Goal: Task Accomplishment & Management: Use online tool/utility

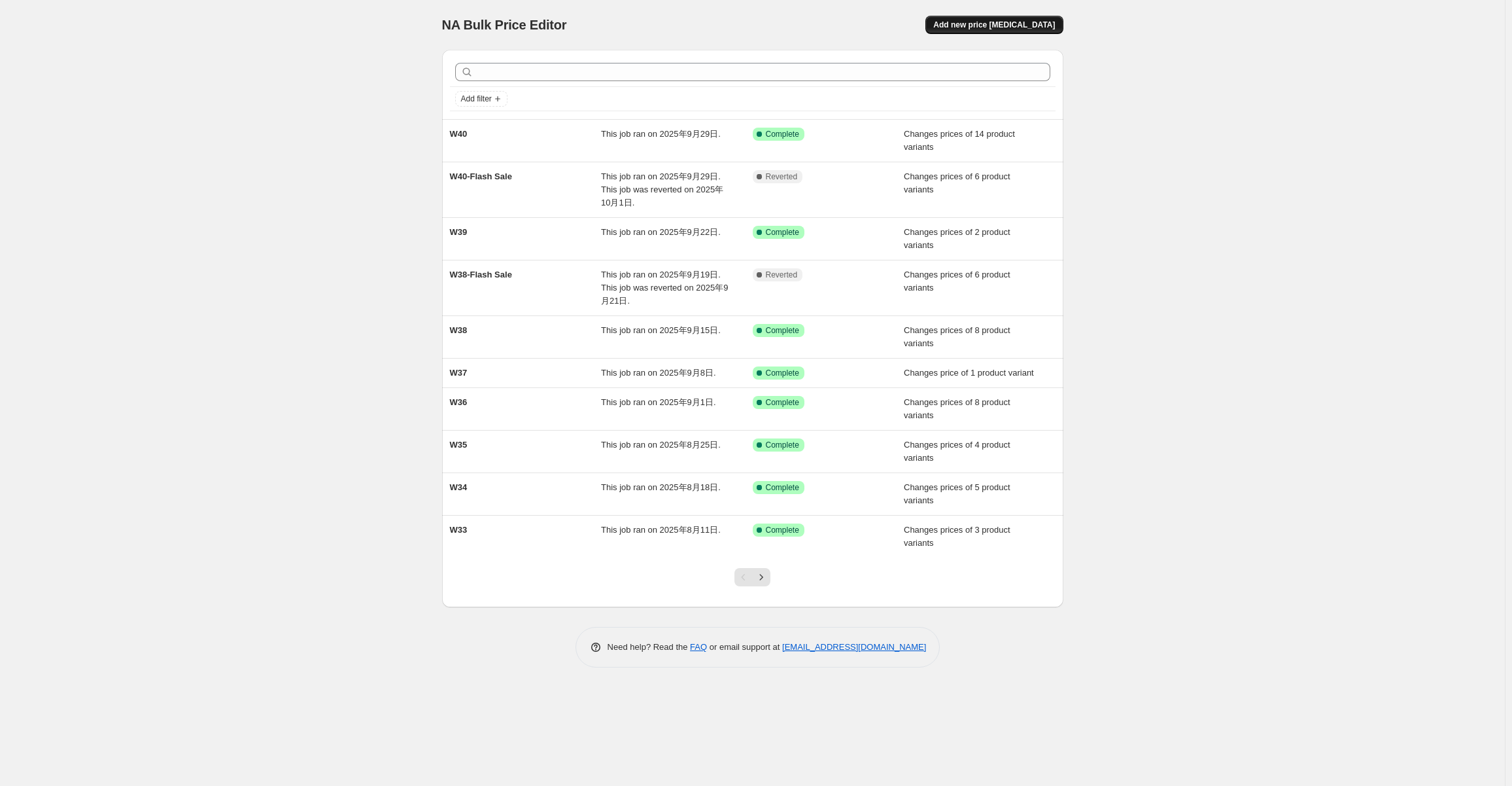
click at [1003, 31] on button "Add new price change job" at bounding box center [994, 25] width 137 height 19
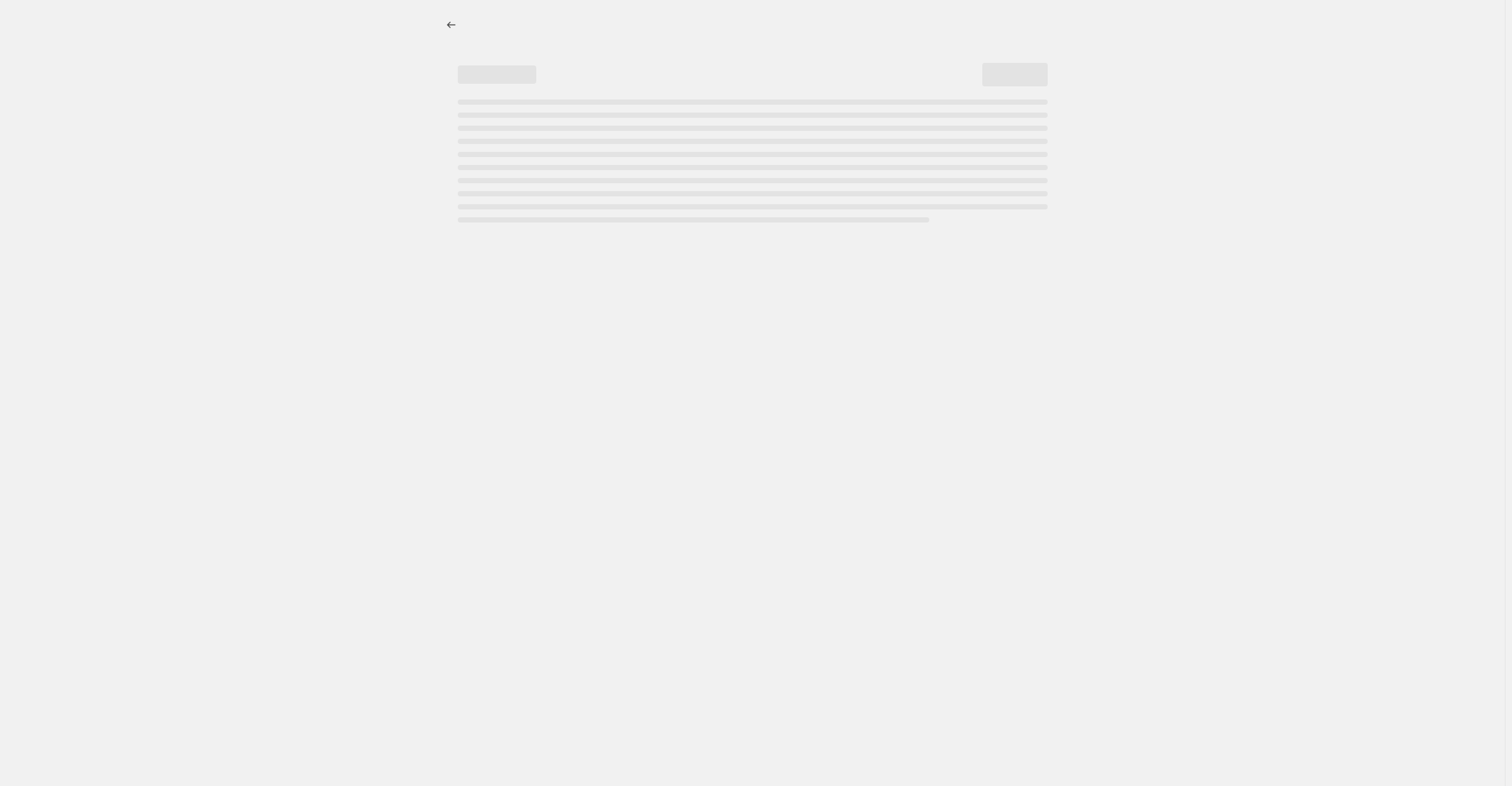
select select "percentage"
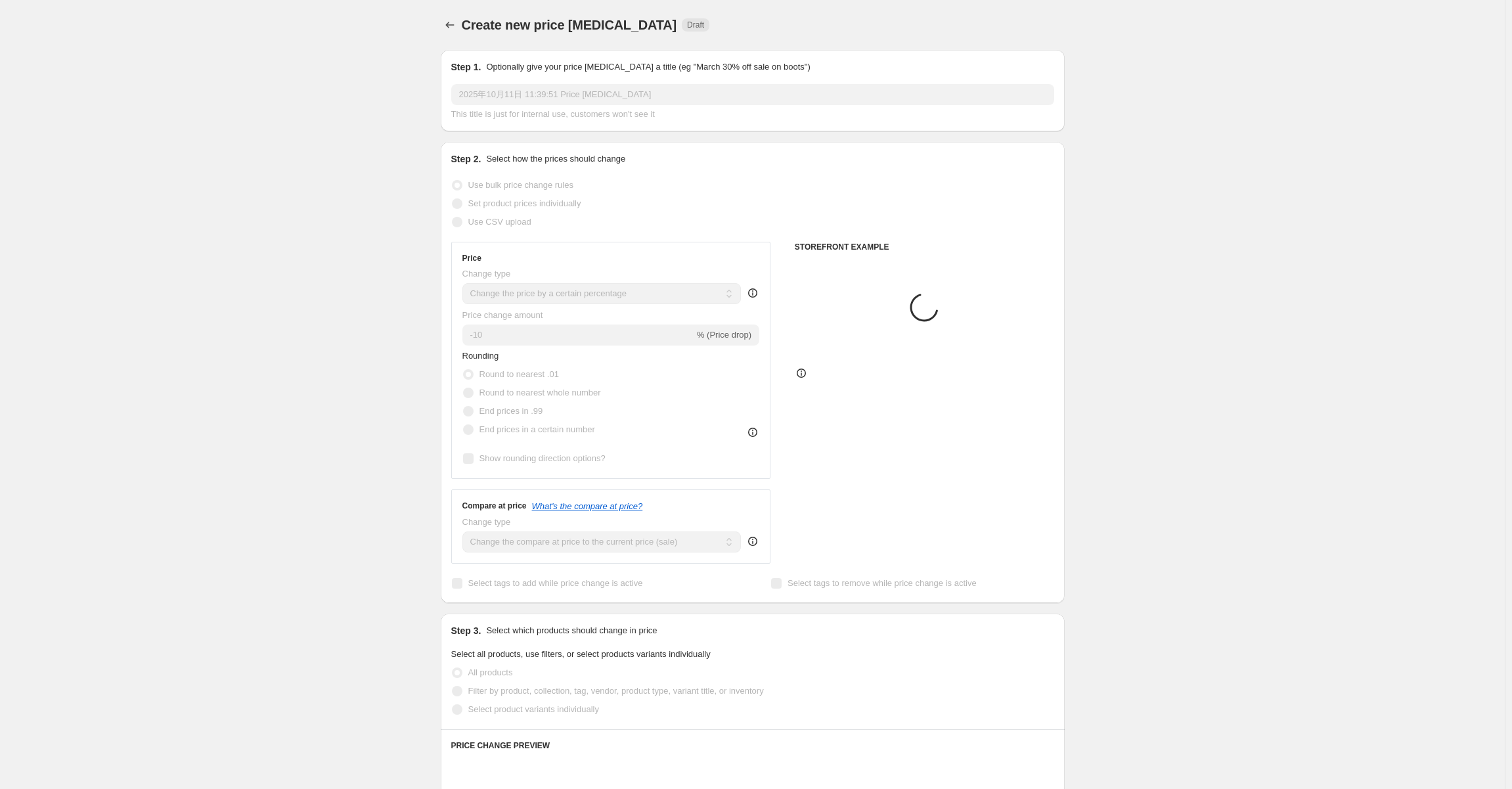
drag, startPoint x: 471, startPoint y: 76, endPoint x: 575, endPoint y: 96, distance: 105.9
click at [476, 80] on div "Step 1. Optionally give your price change job a title (eg "March 30% off sale o…" at bounding box center [753, 90] width 603 height 60
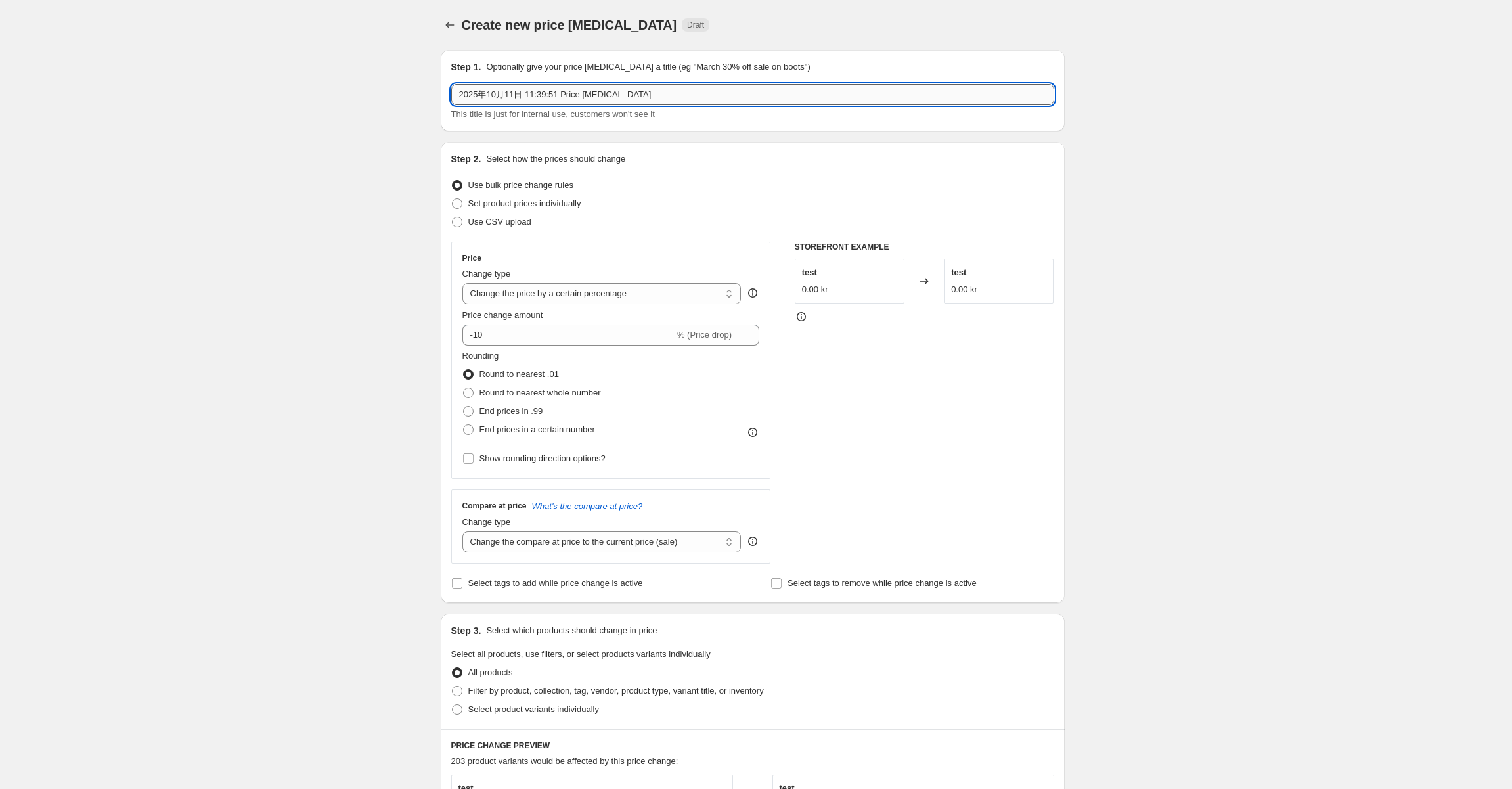
click at [650, 96] on input "2025年10月11日 11:39:51 Price change job" at bounding box center [753, 95] width 603 height 21
drag, startPoint x: 681, startPoint y: 95, endPoint x: 345, endPoint y: 73, distance: 336.7
click at [345, 73] on div "Create new price change job. This page is ready Create new price change job Dra…" at bounding box center [752, 648] width 1504 height 1295
type input "W42"
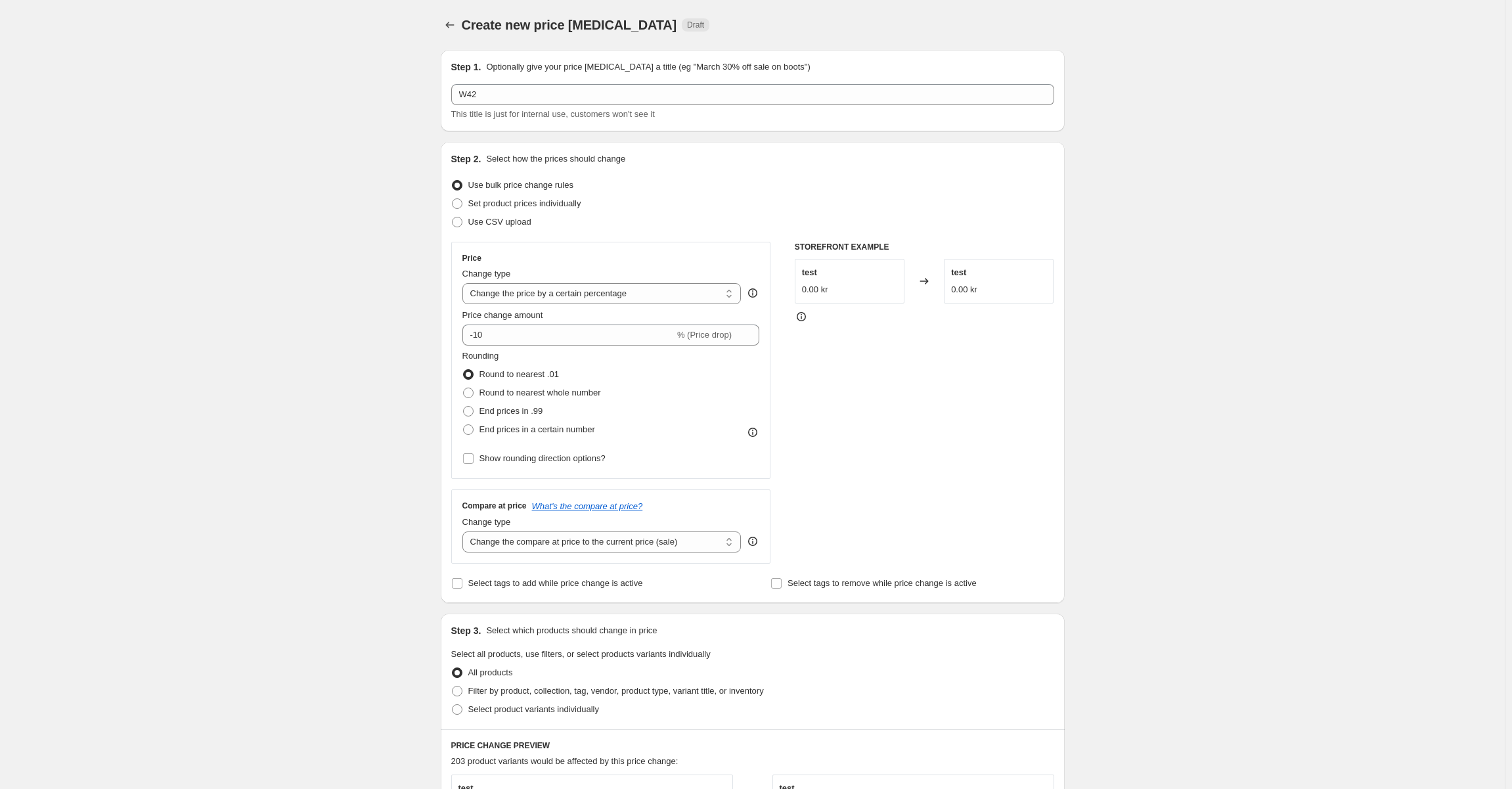
click at [321, 190] on div "Create new price change job. This page is ready Create new price change job Dra…" at bounding box center [752, 648] width 1504 height 1295
click at [532, 202] on span "Set product prices individually" at bounding box center [525, 204] width 113 height 10
click at [452, 199] on input "Set product prices individually" at bounding box center [451, 199] width 1 height 1
radio input "true"
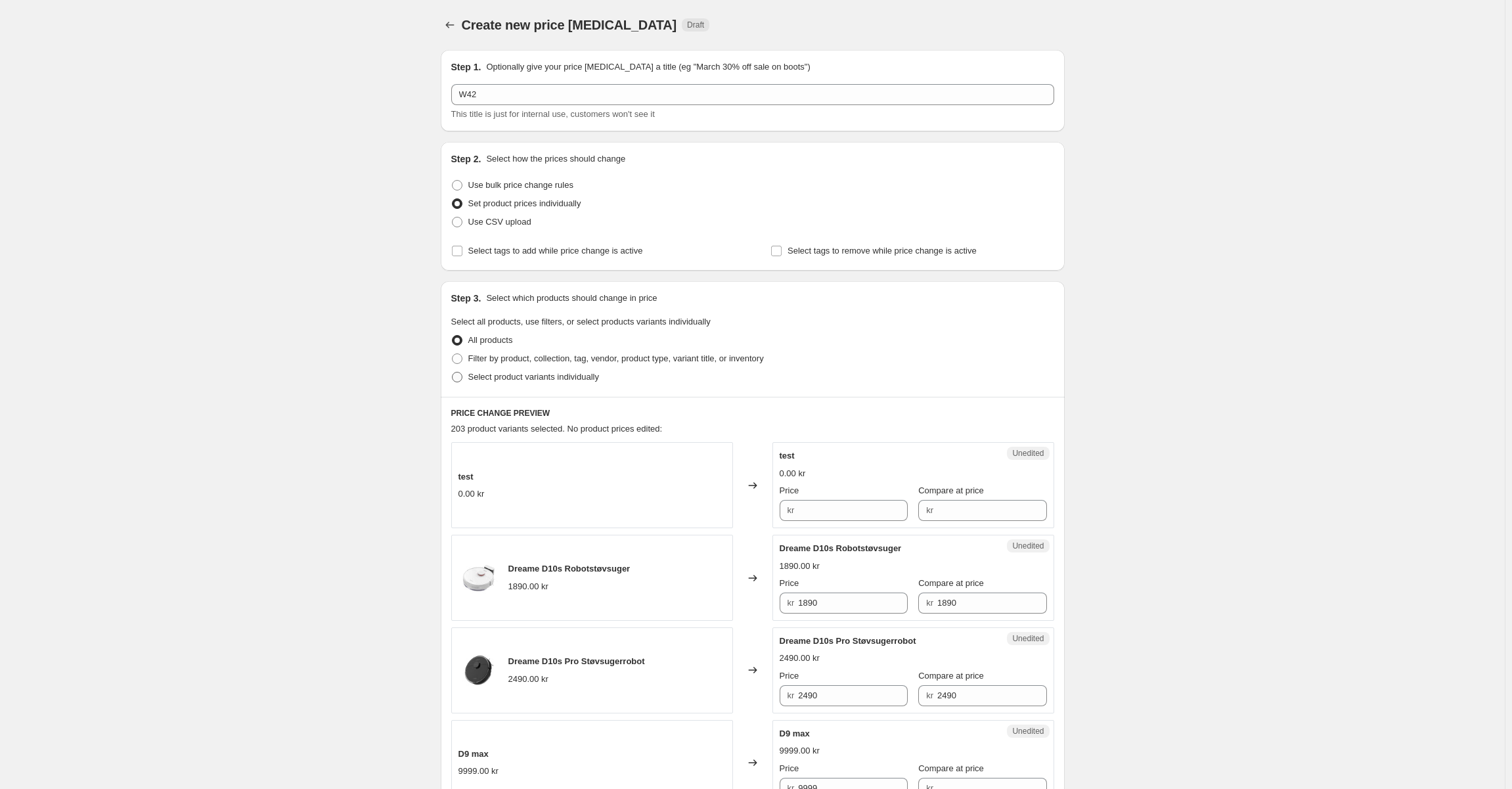
click at [541, 380] on span "Select product variants individually" at bounding box center [533, 377] width 130 height 10
click at [452, 372] on input "Select product variants individually" at bounding box center [451, 371] width 1 height 1
radio input "true"
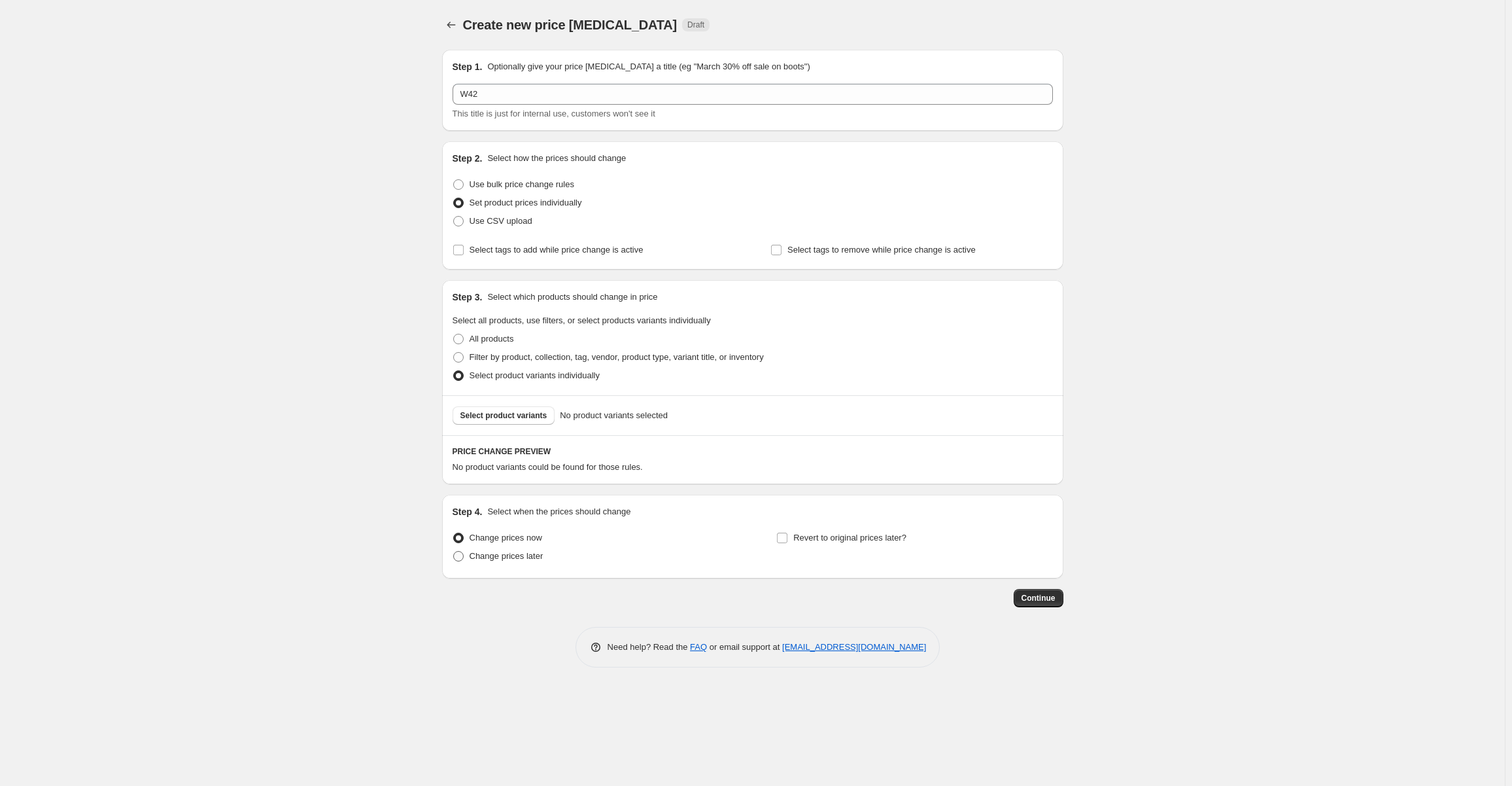
drag, startPoint x: 499, startPoint y: 550, endPoint x: 509, endPoint y: 551, distance: 10.0
click at [499, 550] on span "Change prices later" at bounding box center [507, 556] width 74 height 13
click at [454, 551] on input "Change prices later" at bounding box center [453, 551] width 1 height 1
radio input "true"
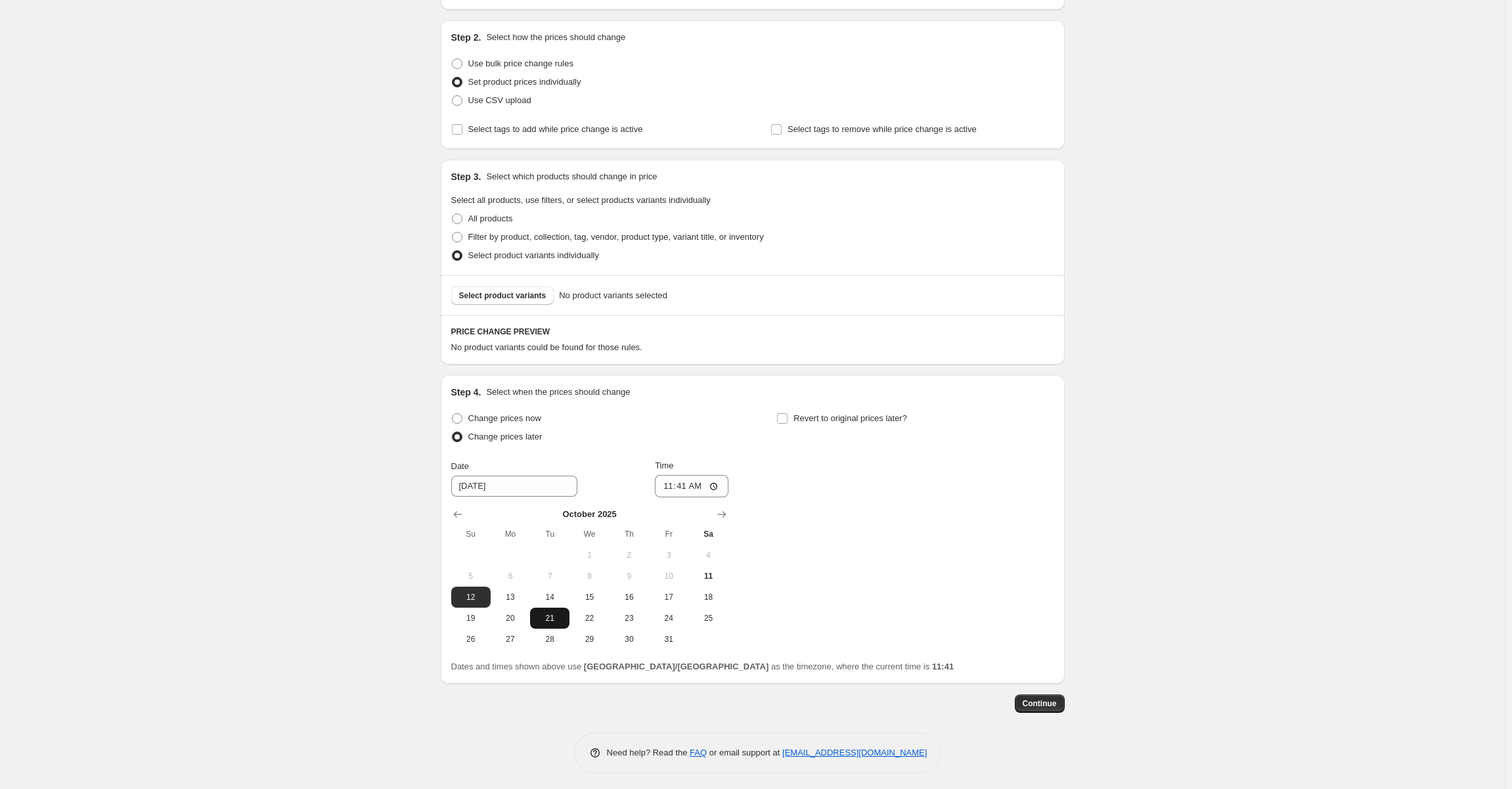
scroll to position [125, 0]
click at [520, 590] on span "13" at bounding box center [510, 593] width 29 height 10
type input "10/13/2025"
drag, startPoint x: 701, startPoint y: 475, endPoint x: 680, endPoint y: 481, distance: 21.8
click at [698, 475] on input "11:41" at bounding box center [692, 482] width 73 height 22
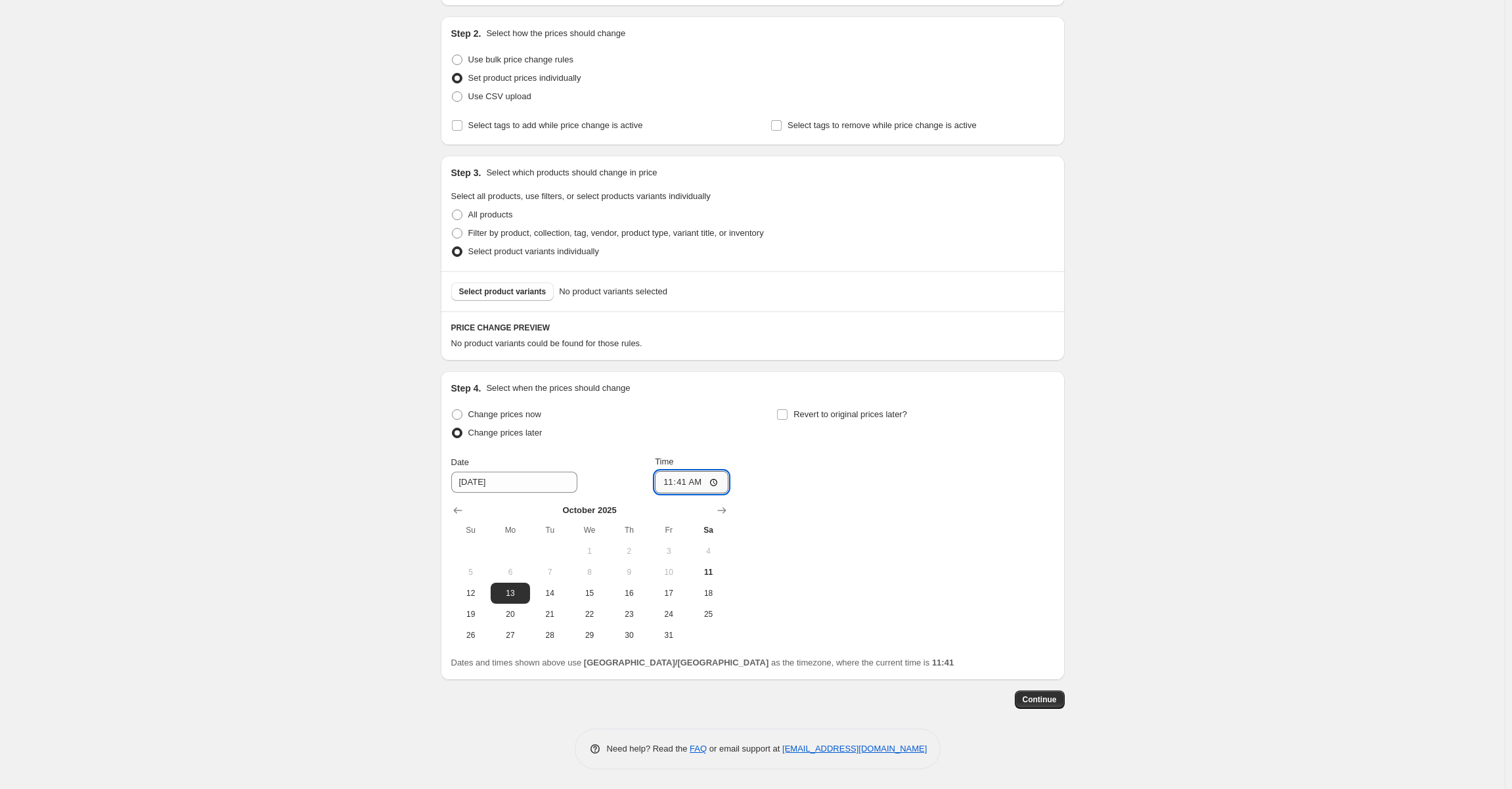
click at [680, 481] on input "11:41" at bounding box center [692, 482] width 73 height 22
type input "07:00"
click at [526, 475] on input "10/13/2025" at bounding box center [515, 482] width 126 height 21
click at [517, 297] on button "Select product variants" at bounding box center [503, 291] width 103 height 19
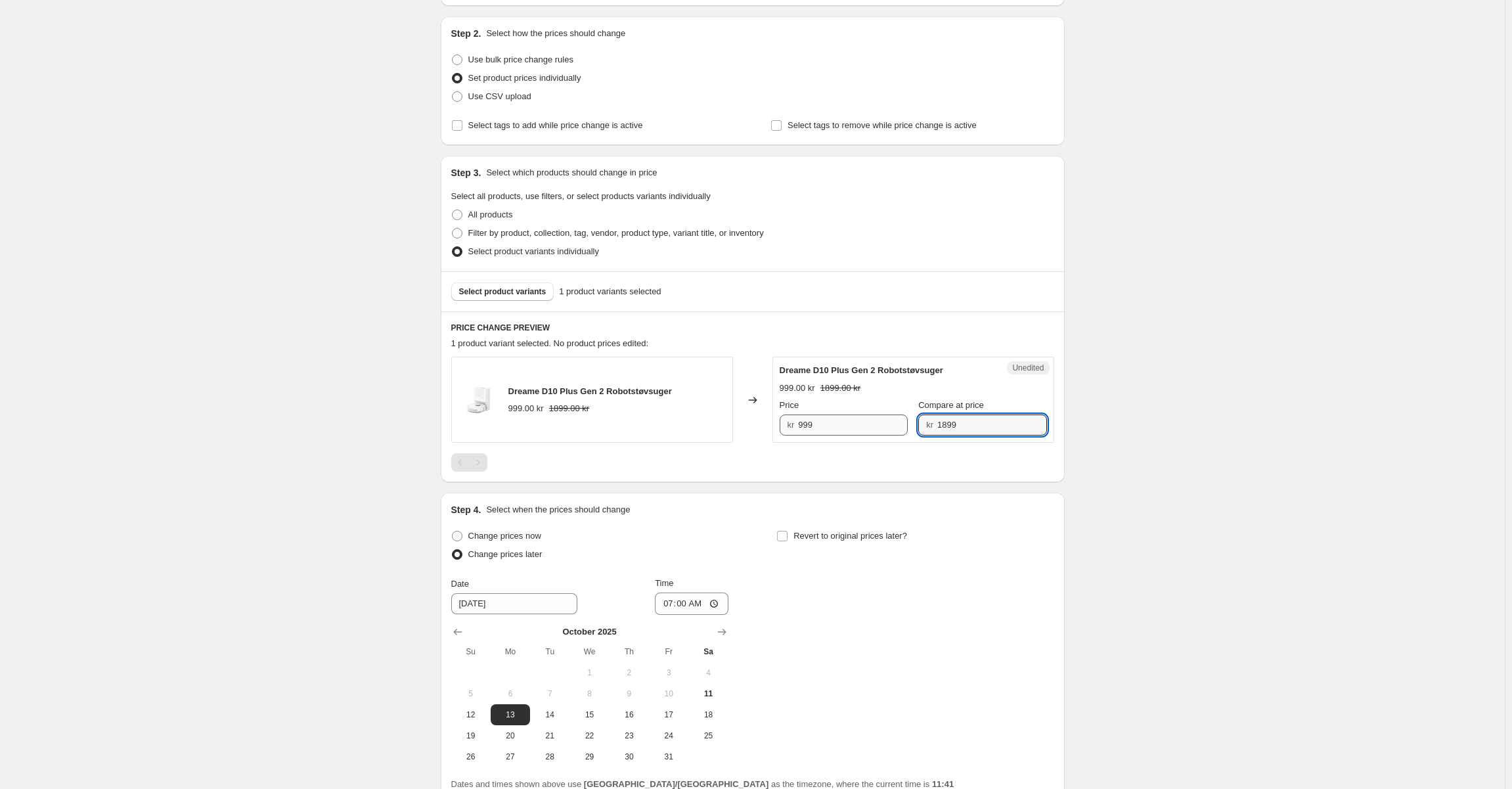
drag, startPoint x: 970, startPoint y: 432, endPoint x: 854, endPoint y: 424, distance: 116.3
click at [854, 424] on div "Price kr 999 Compare at price kr 1899" at bounding box center [913, 417] width 267 height 37
click at [842, 426] on input "999" at bounding box center [853, 424] width 110 height 21
paste input "18"
type input "1899"
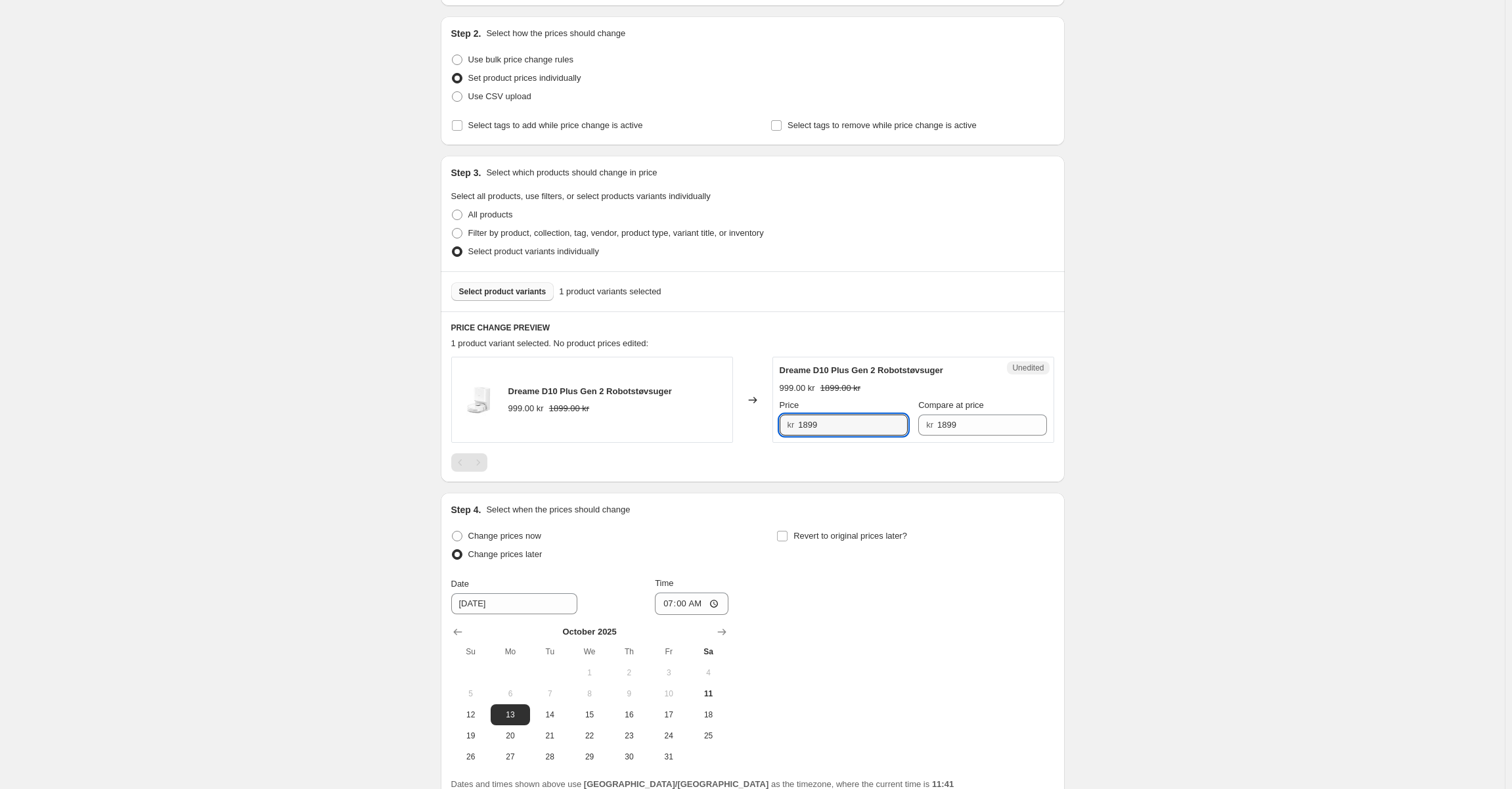
click at [486, 292] on span "Select product variants" at bounding box center [503, 291] width 88 height 10
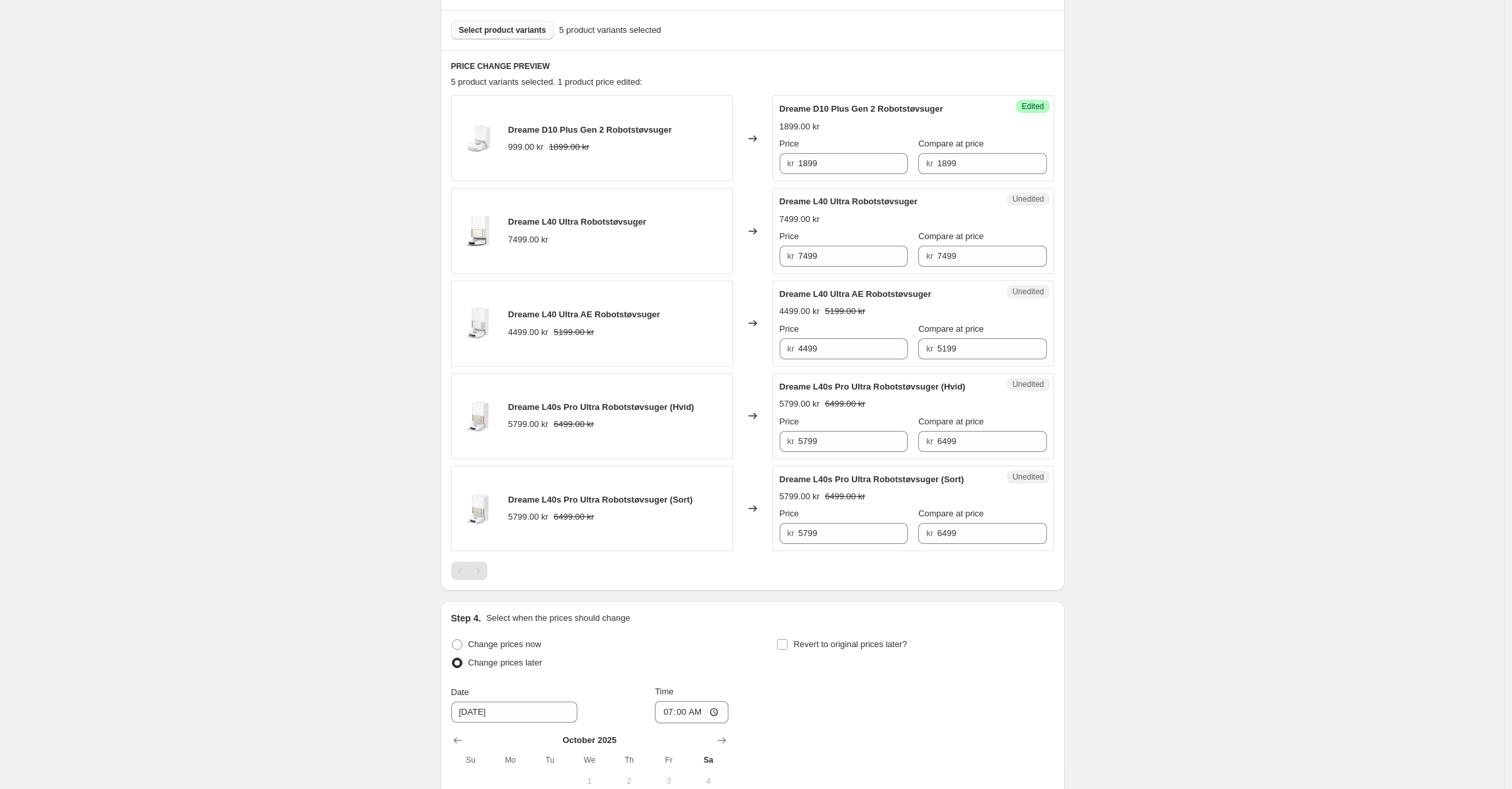
scroll to position [389, 0]
drag, startPoint x: 1008, startPoint y: 348, endPoint x: 735, endPoint y: 334, distance: 273.4
click at [735, 334] on div "Dreame L40 Ultra AE Robotstøvsuger 4499.00 kr 5199.00 kr Changed to Unedited Dr…" at bounding box center [753, 322] width 603 height 86
click at [851, 349] on input "4499" at bounding box center [853, 347] width 110 height 21
paste input "51"
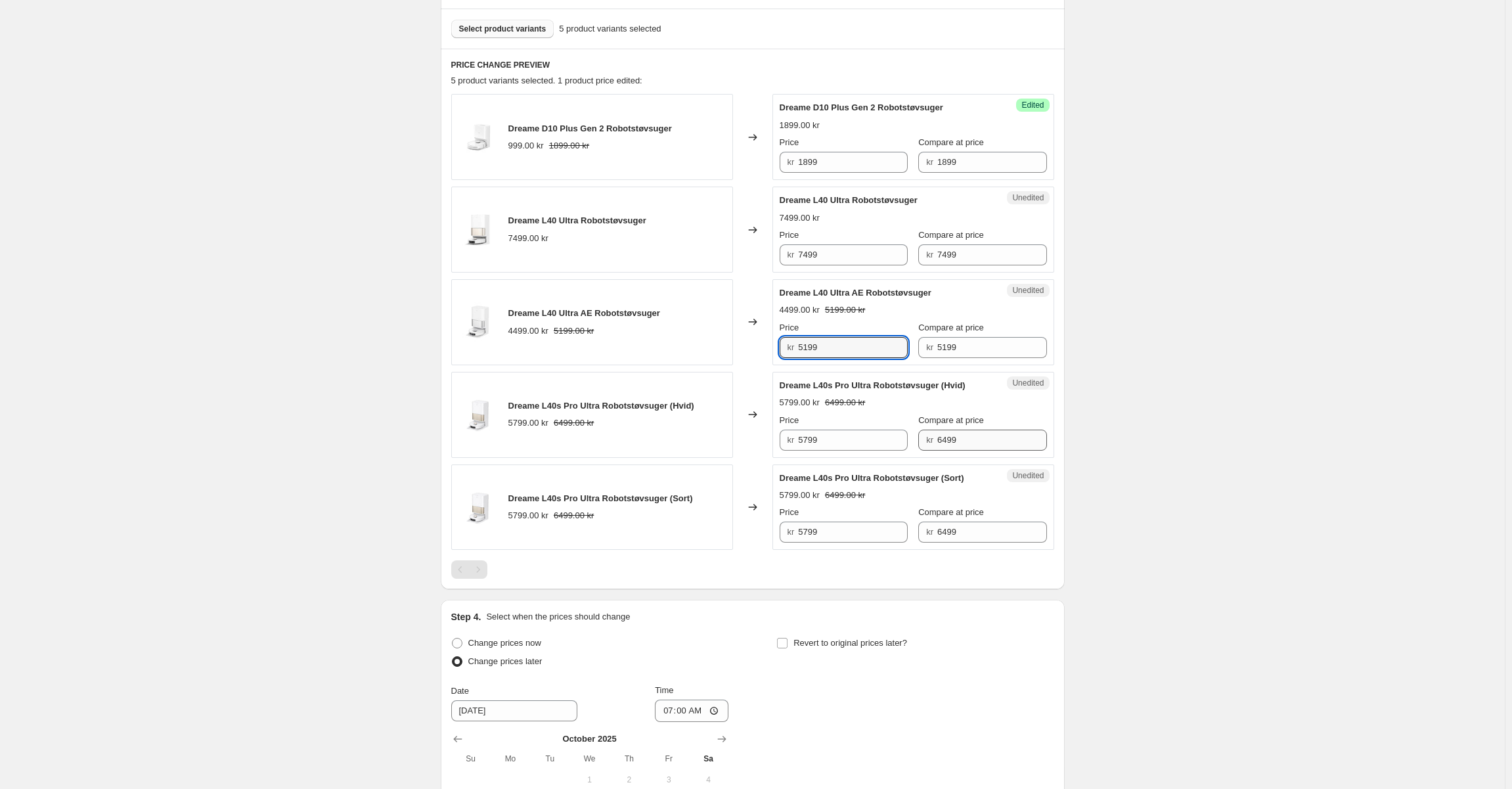
type input "5199"
drag, startPoint x: 957, startPoint y: 435, endPoint x: 802, endPoint y: 431, distance: 155.1
click at [802, 431] on div "Price kr 5799 Compare at price kr 6499" at bounding box center [913, 432] width 267 height 37
click at [850, 449] on input "5799" at bounding box center [853, 440] width 110 height 21
paste input "64"
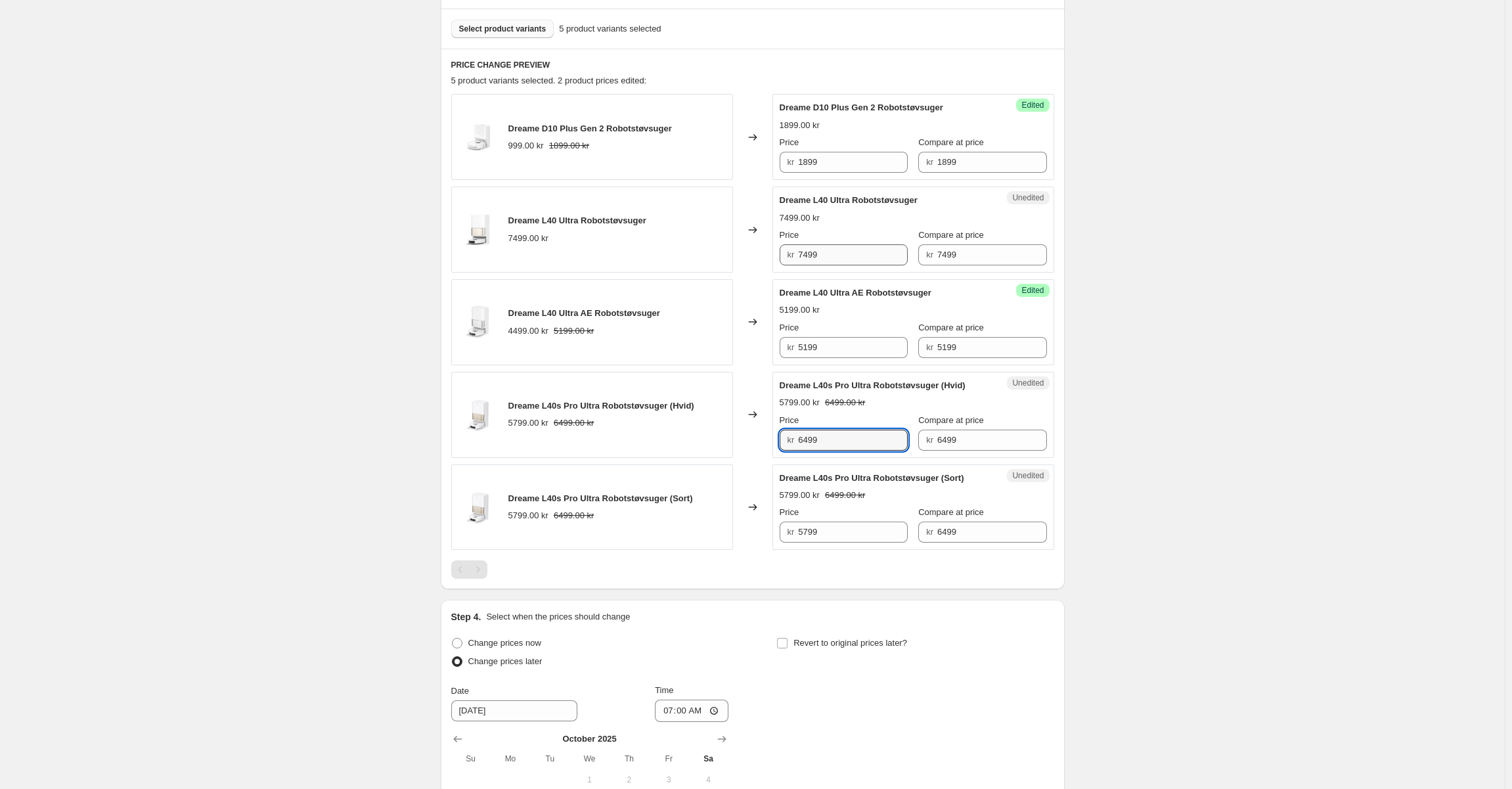
type input "6499"
click at [844, 253] on input "7499" at bounding box center [853, 255] width 110 height 21
drag, startPoint x: 727, startPoint y: 255, endPoint x: 701, endPoint y: 256, distance: 26.0
click at [701, 256] on div "Dreame L40 Ultra Robotstøvsuger 7499.00 kr Changed to Unedited Dreame L40 Ultra…" at bounding box center [753, 229] width 603 height 86
drag, startPoint x: 827, startPoint y: 243, endPoint x: 737, endPoint y: 243, distance: 90.0
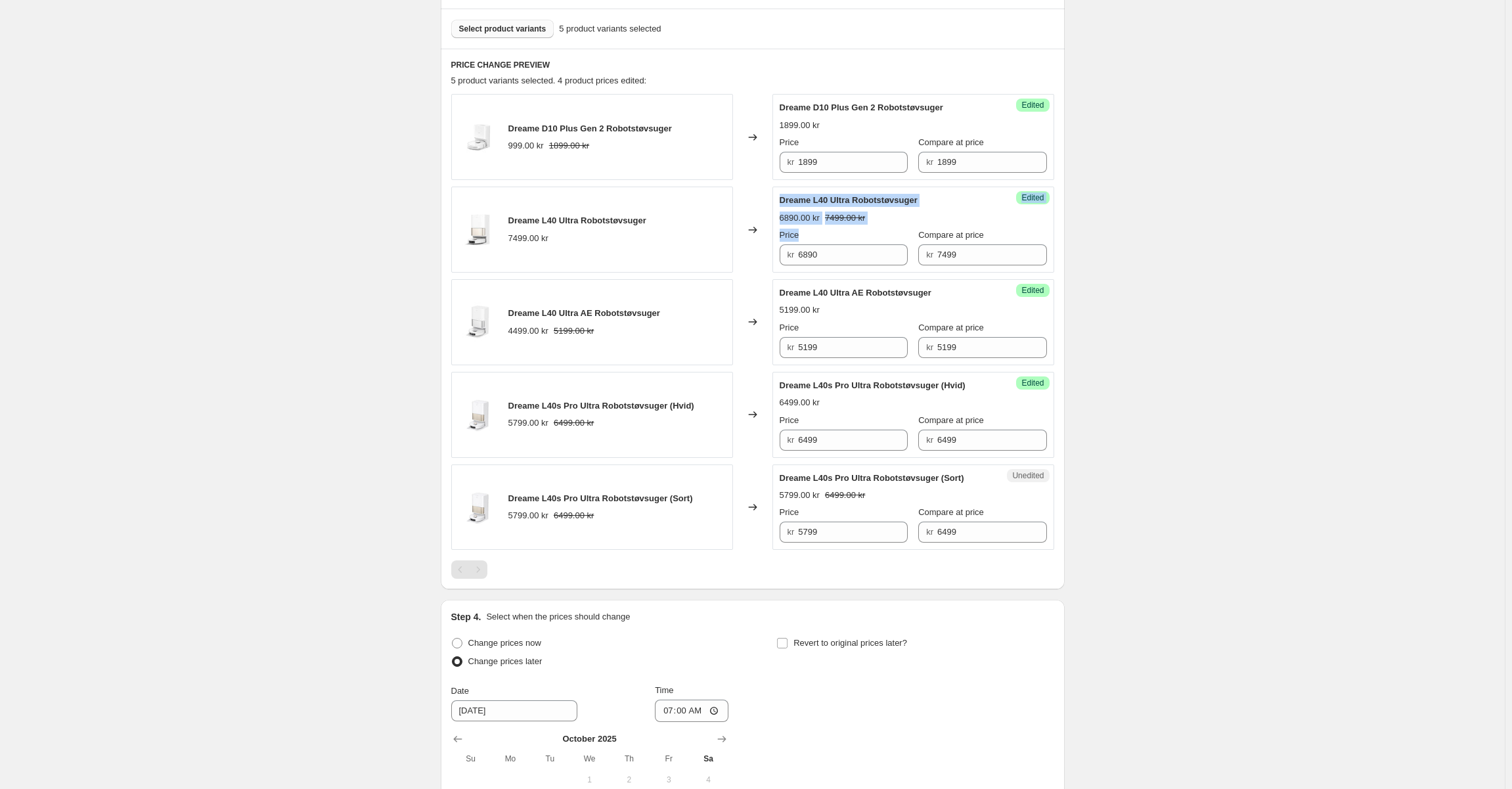
click at [737, 243] on div "Dreame L40 Ultra Robotstøvsuger 7499.00 kr Changed to Success Edited Dreame L40…" at bounding box center [753, 229] width 603 height 86
click at [807, 259] on input "6890" at bounding box center [853, 255] width 110 height 21
type input "4499"
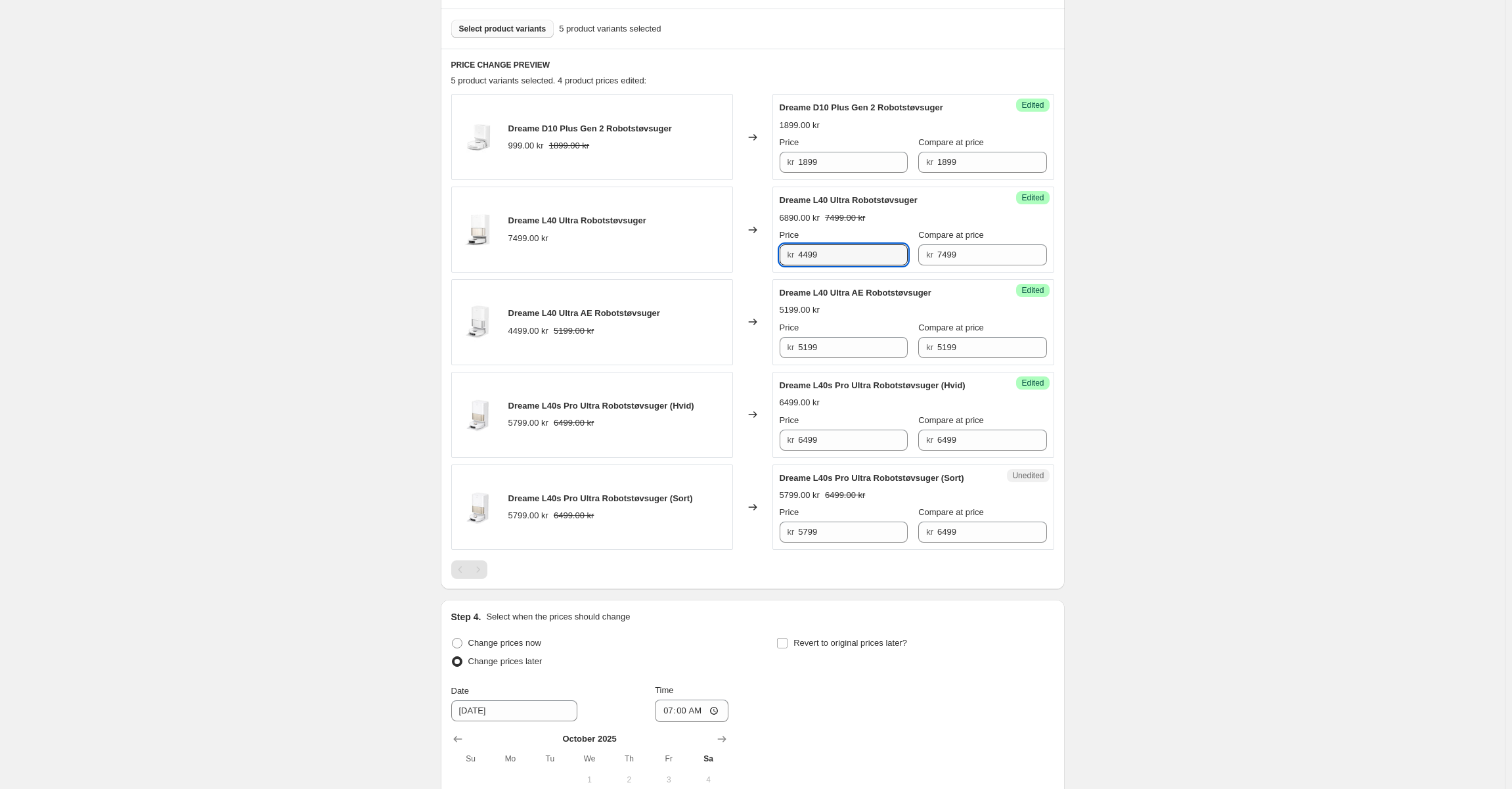
click at [870, 228] on div "Price" at bounding box center [843, 234] width 128 height 13
drag, startPoint x: 890, startPoint y: 280, endPoint x: 900, endPoint y: 285, distance: 11.2
click at [890, 280] on div "Success Edited Dreame L40 Ultra AE Robotstøvsuger 5199.00 kr Price kr 5199 Comp…" at bounding box center [913, 322] width 282 height 86
click at [529, 32] on span "Select product variants" at bounding box center [503, 29] width 88 height 10
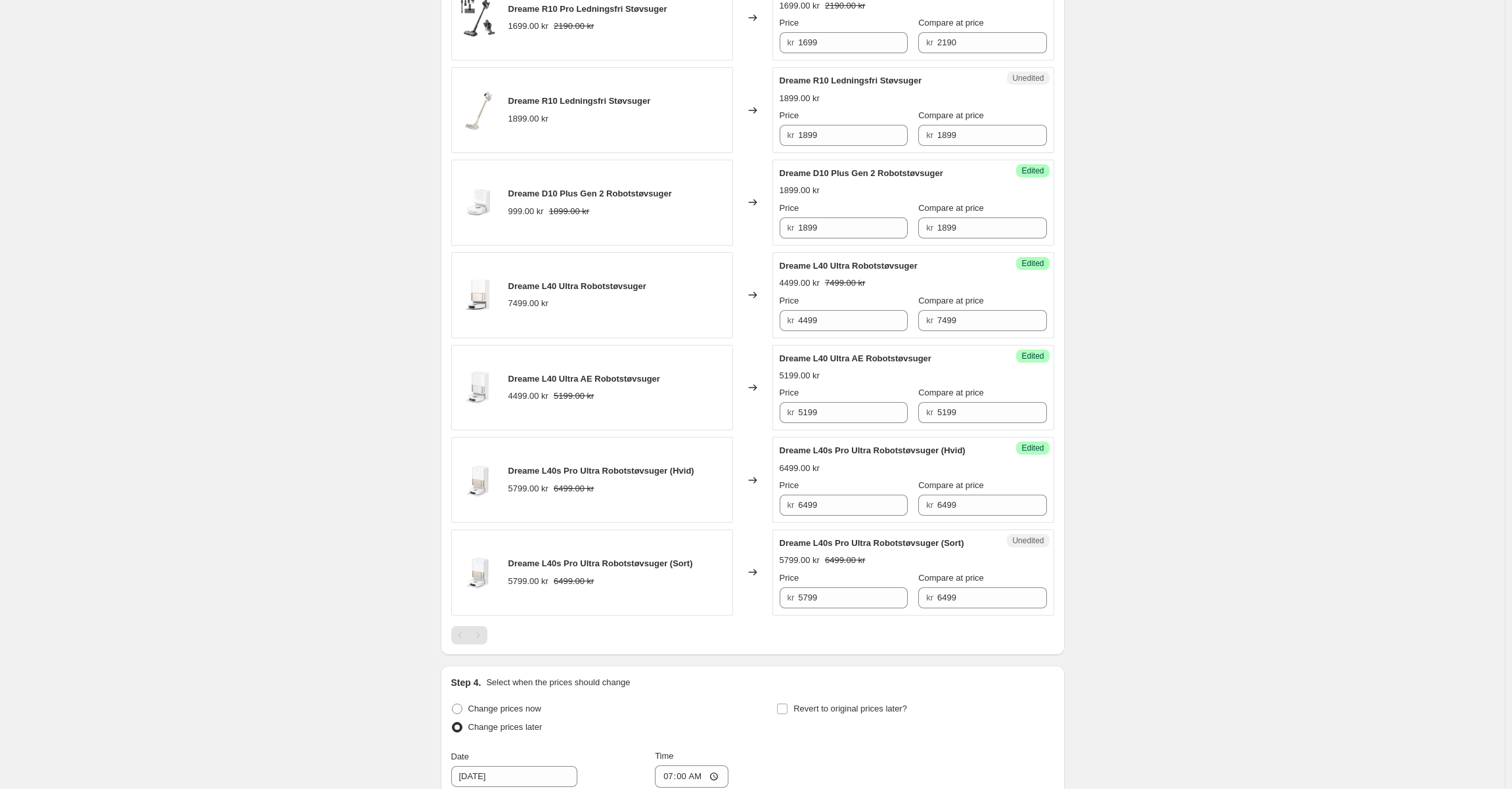
scroll to position [520, 0]
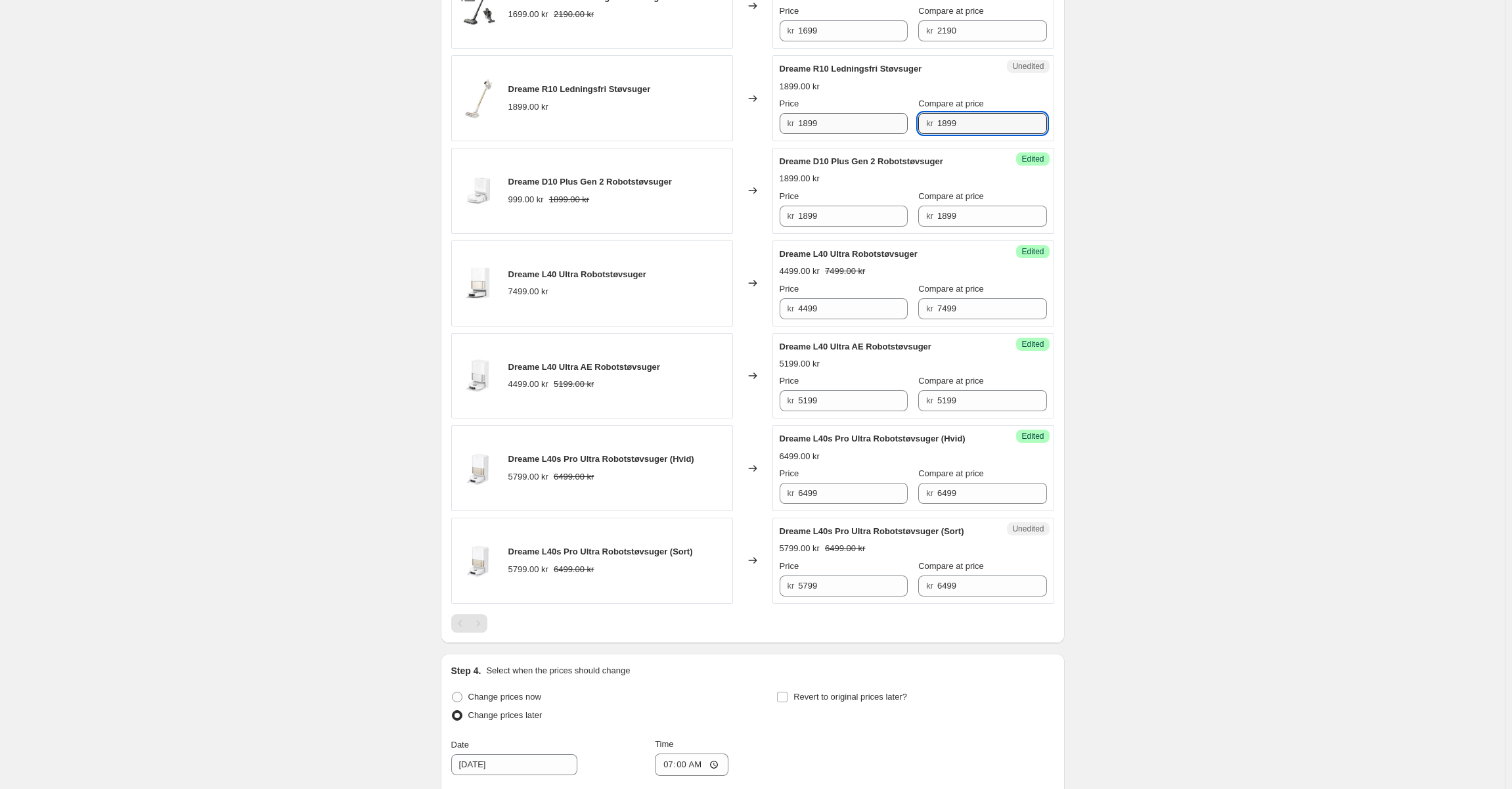
drag, startPoint x: 962, startPoint y: 122, endPoint x: 819, endPoint y: 122, distance: 143.0
click at [819, 122] on div "Price kr 1899 Compare at price kr 1899" at bounding box center [913, 115] width 267 height 37
drag, startPoint x: 824, startPoint y: 216, endPoint x: 833, endPoint y: 217, distance: 9.1
click at [824, 216] on input "1899" at bounding box center [853, 216] width 110 height 21
drag, startPoint x: 967, startPoint y: 217, endPoint x: 798, endPoint y: 202, distance: 169.7
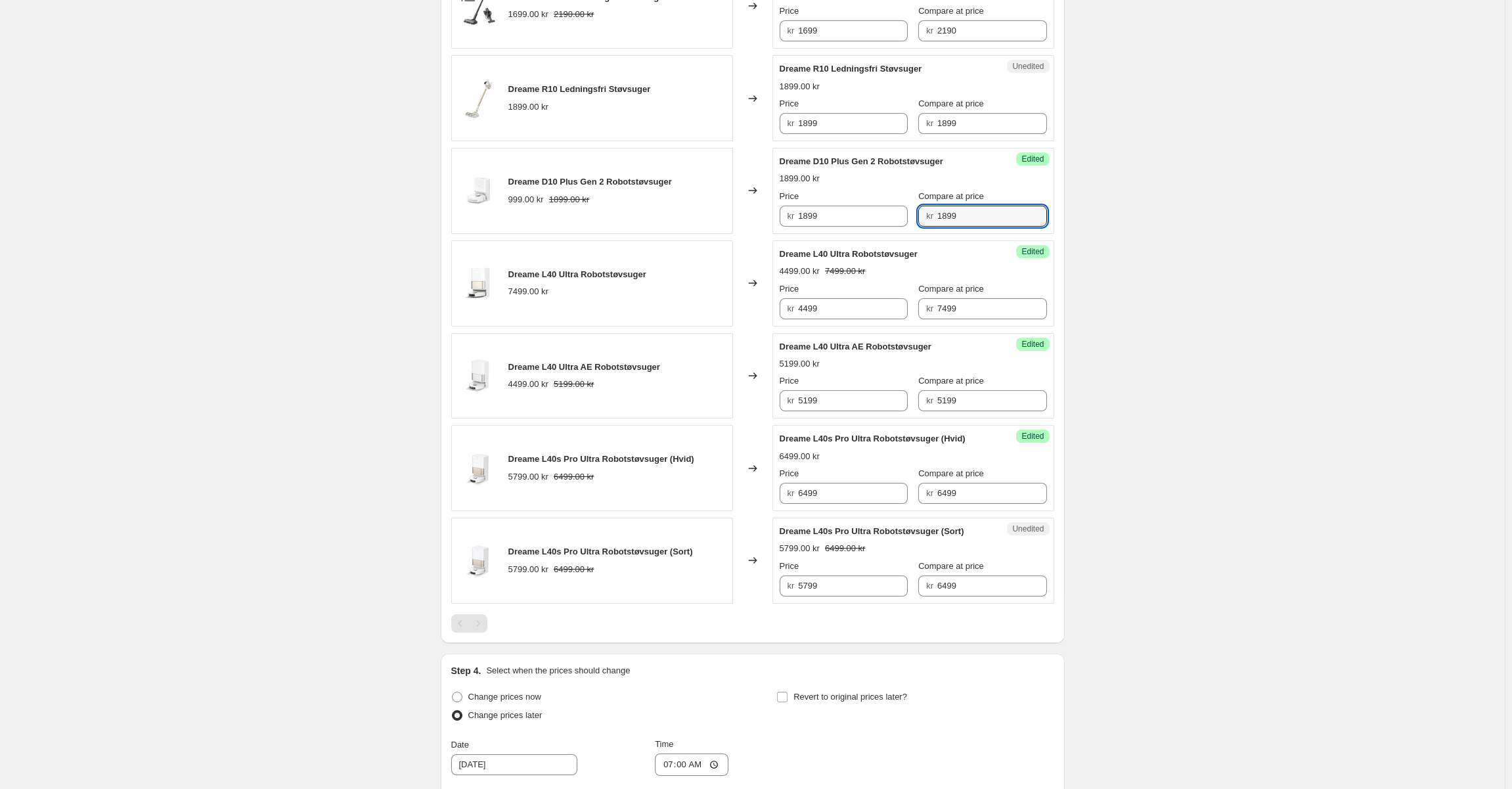
click at [798, 202] on div "Price kr 1899 Compare at price kr 1899" at bounding box center [913, 208] width 267 height 37
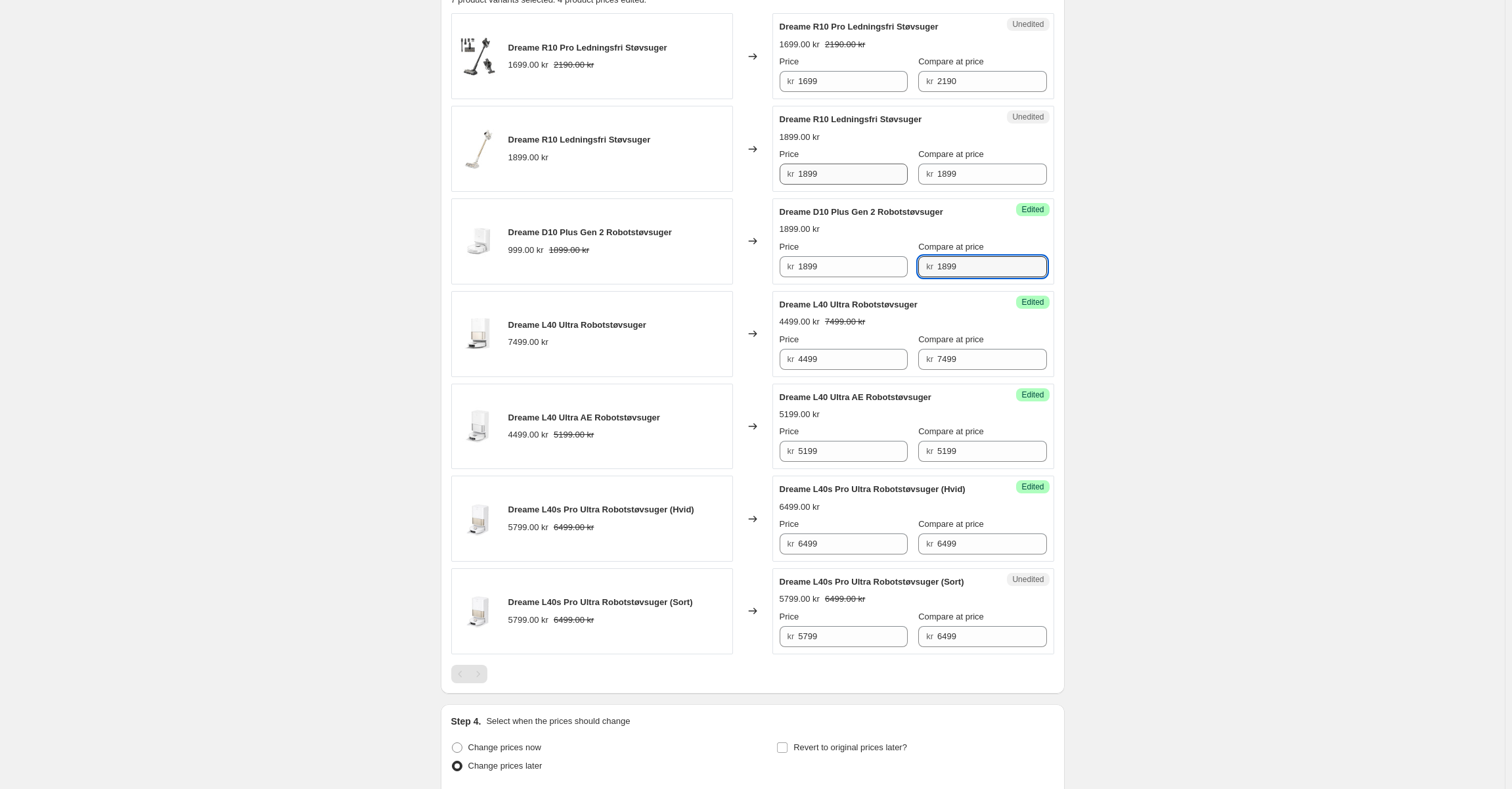
scroll to position [454, 0]
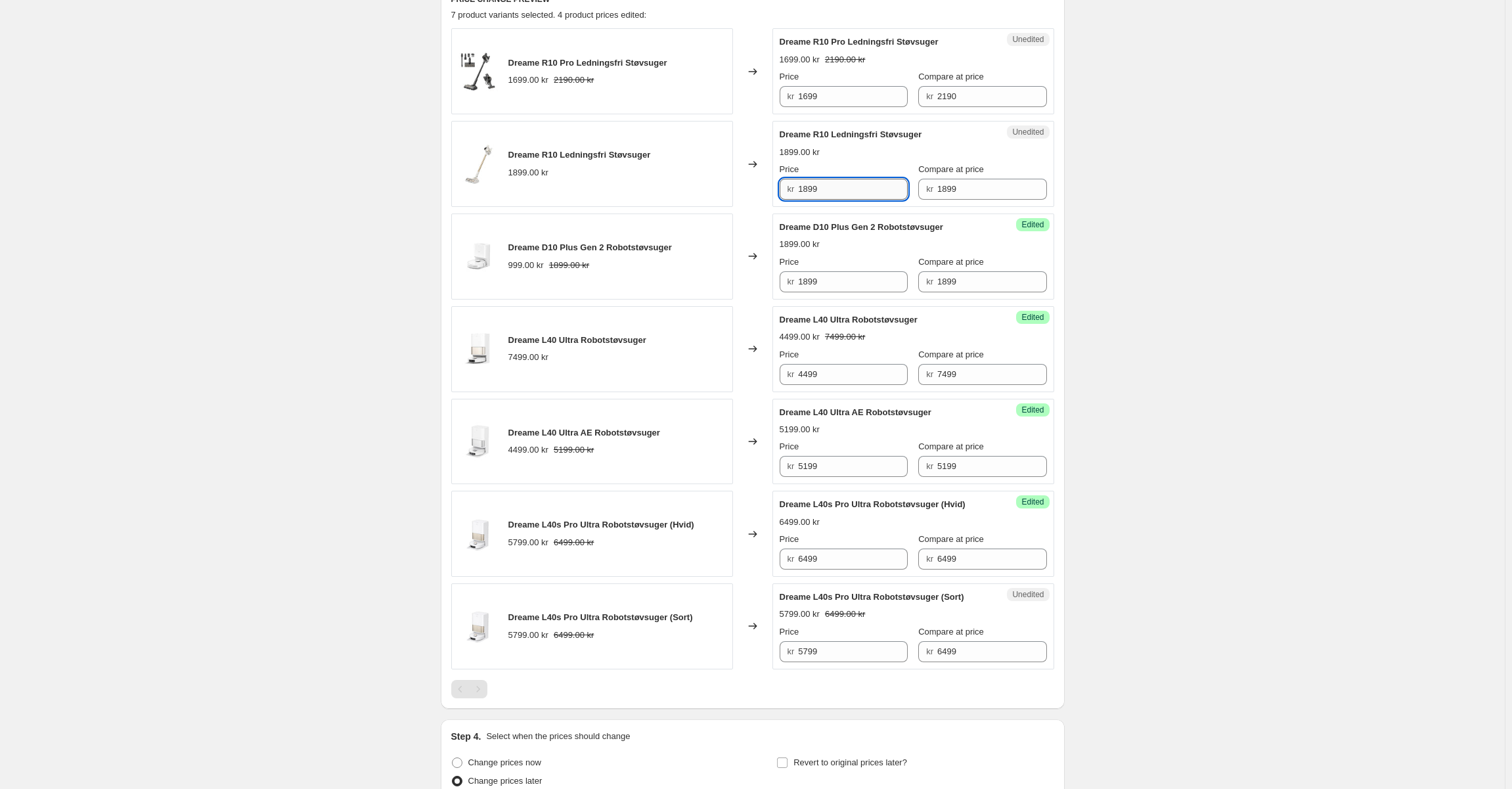
click at [808, 191] on input "1899" at bounding box center [853, 189] width 110 height 21
click at [806, 190] on input "1899" at bounding box center [853, 189] width 110 height 21
click at [872, 182] on input "1299" at bounding box center [853, 189] width 110 height 21
type input "1299"
click at [865, 161] on div "Dreame R10 Ledningsfri Støvsuger 1899.00 kr Price kr 1299 Compare at price kr 1…" at bounding box center [913, 164] width 267 height 72
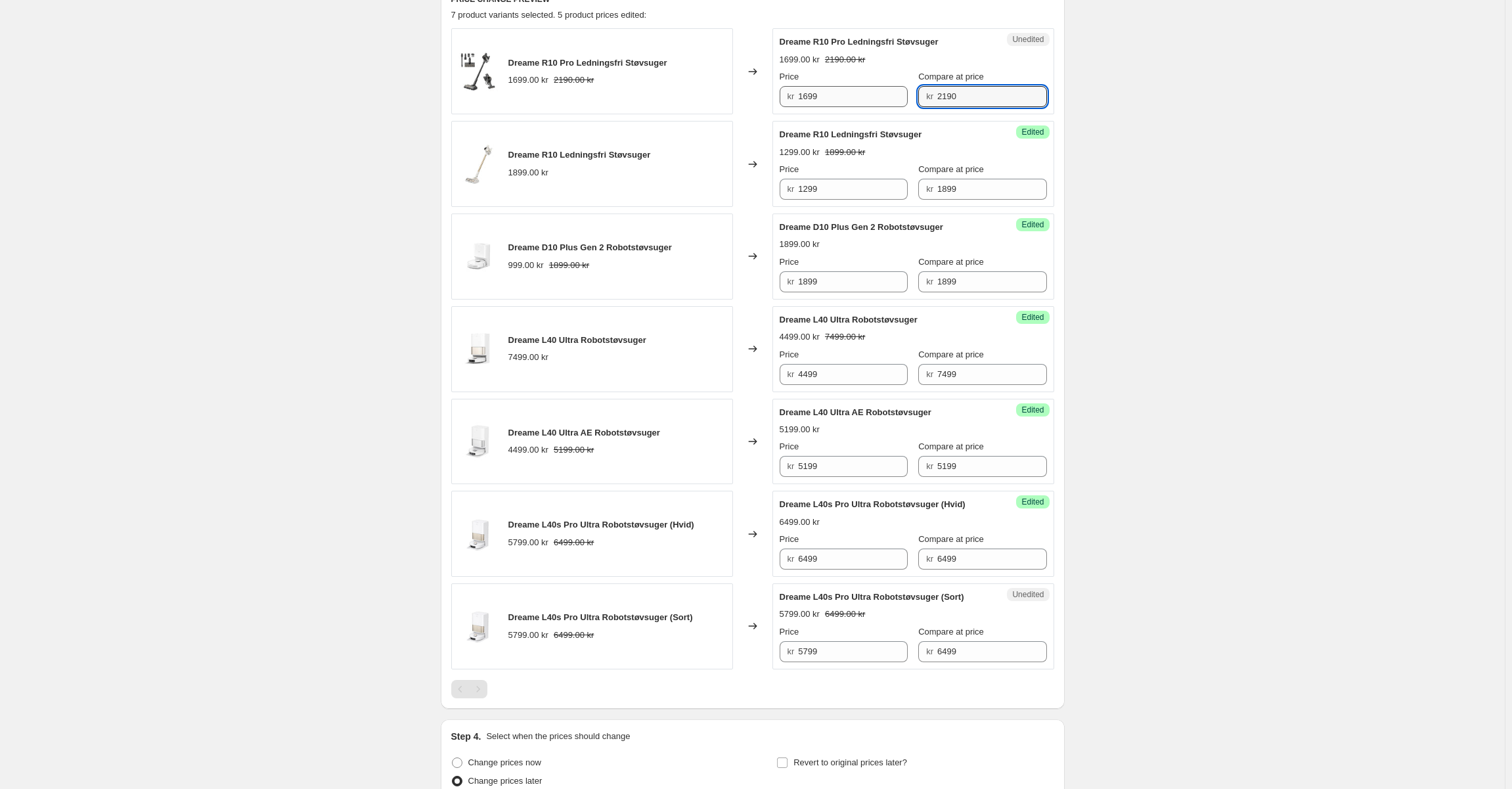
drag, startPoint x: 976, startPoint y: 95, endPoint x: 819, endPoint y: 96, distance: 157.0
click at [819, 96] on div "Price kr 1699 Compare at price kr 2190" at bounding box center [913, 88] width 267 height 37
click at [840, 96] on input "1699" at bounding box center [853, 96] width 110 height 21
paste input "2190"
type input "2190"
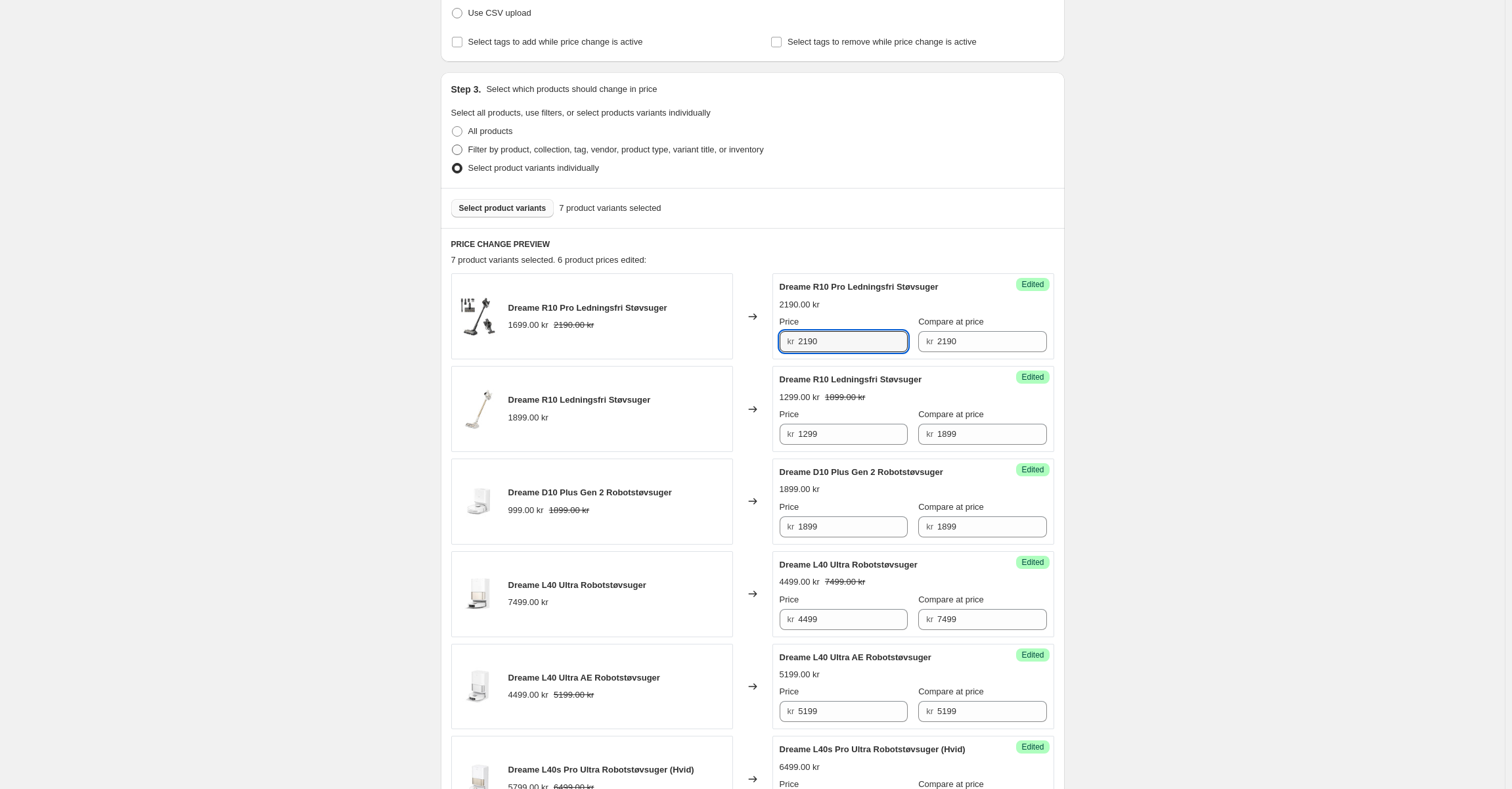
scroll to position [191, 0]
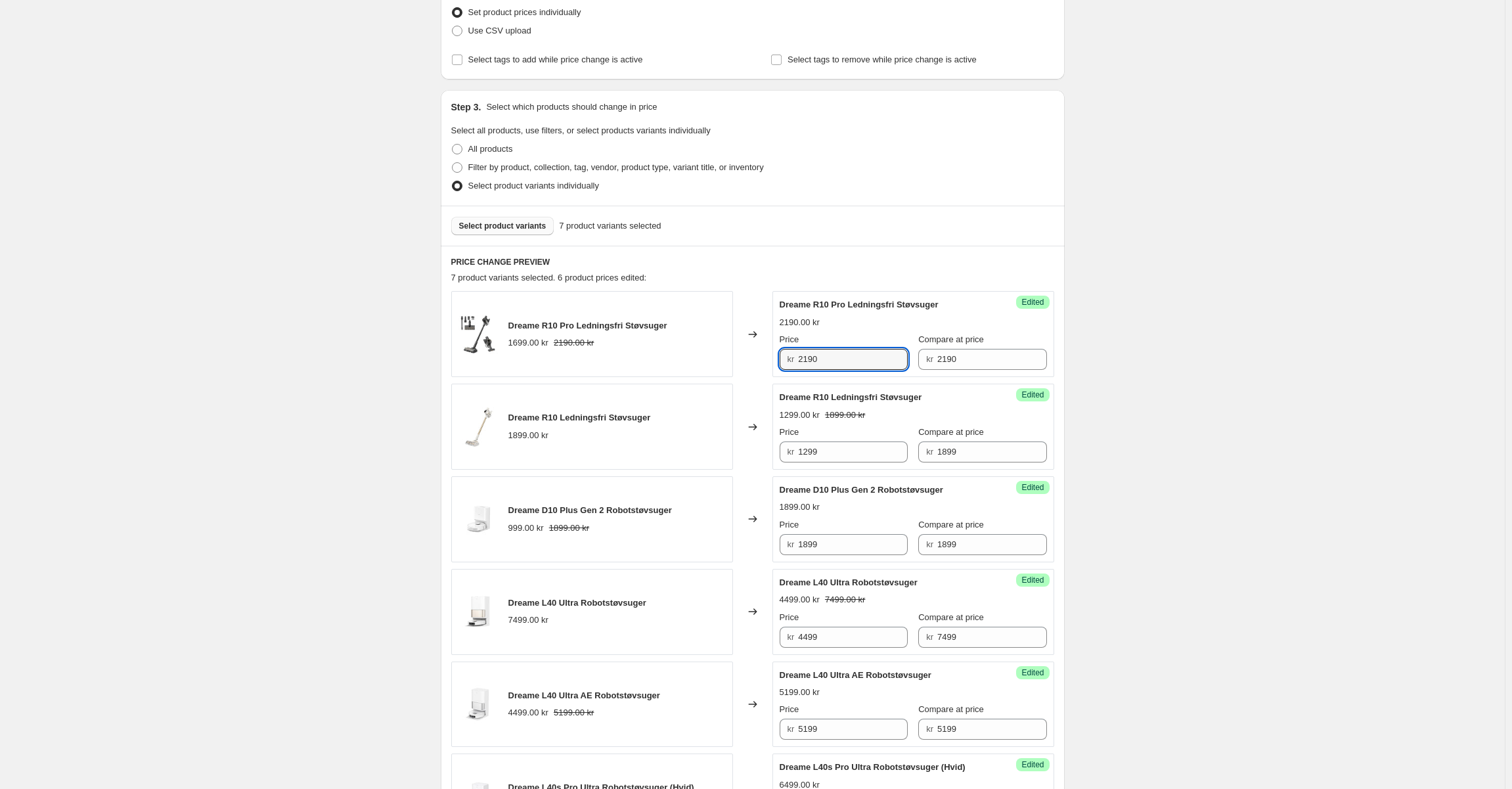
click at [487, 226] on span "Select product variants" at bounding box center [503, 226] width 88 height 10
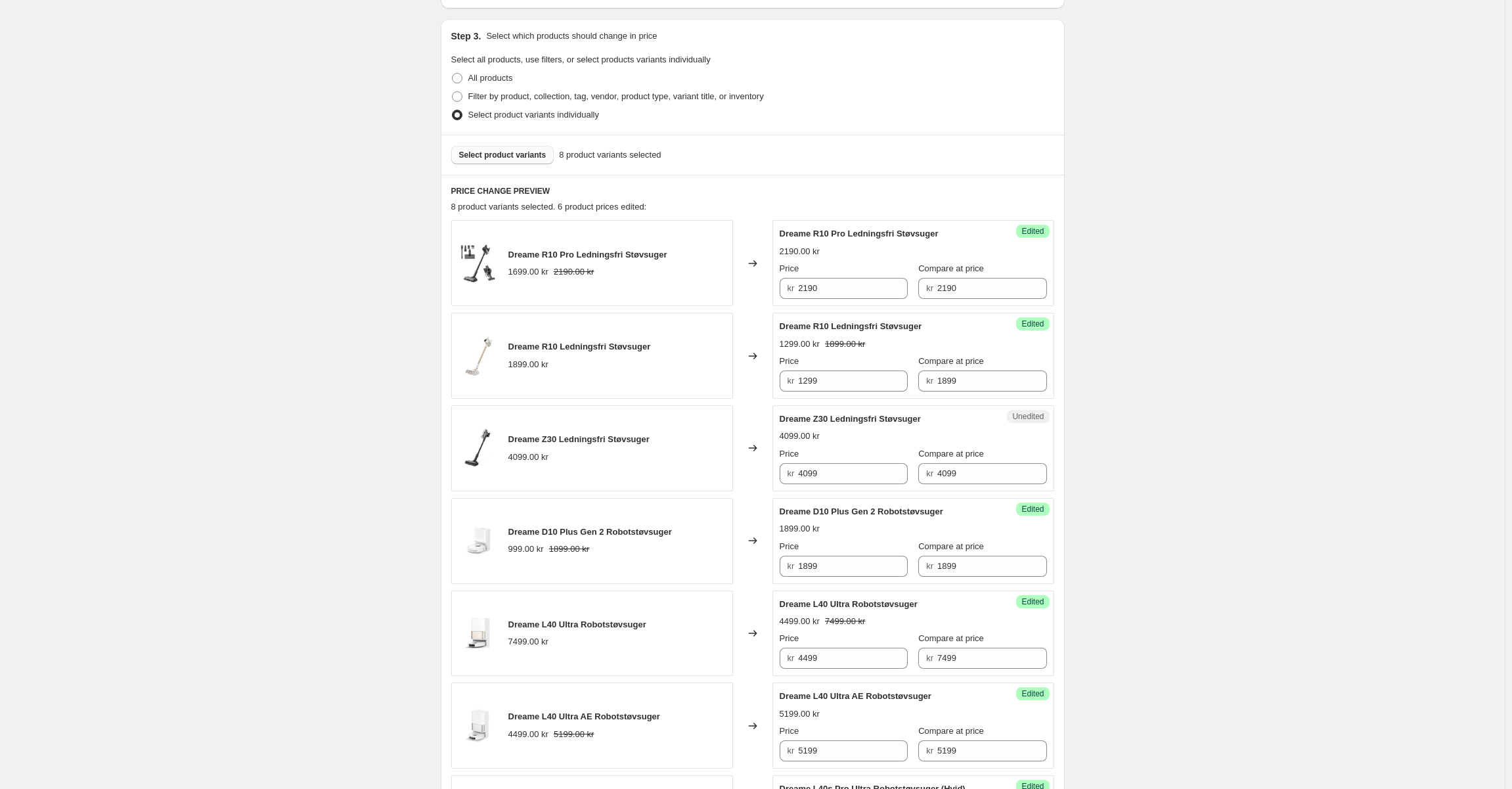
scroll to position [323, 0]
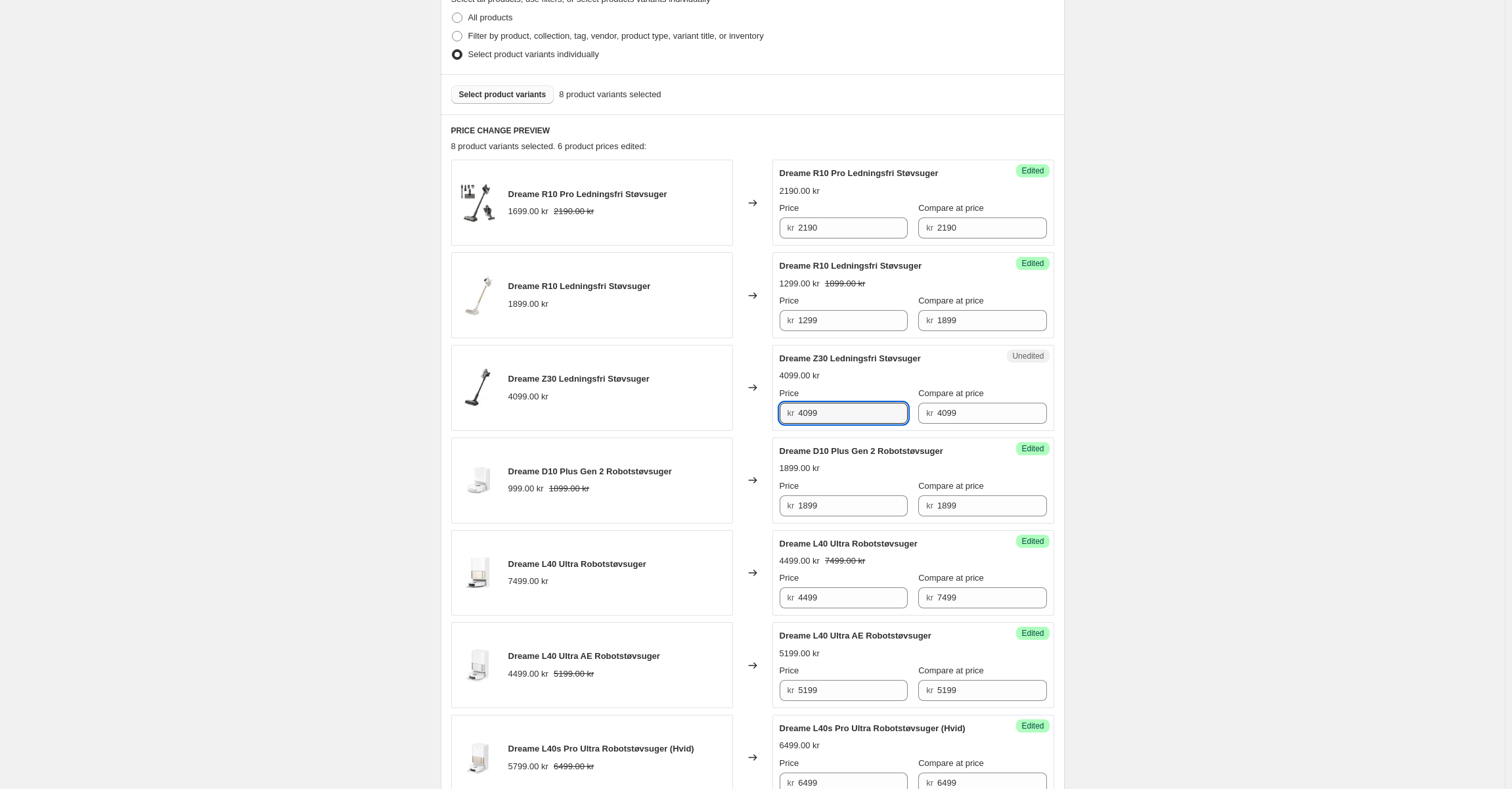
drag, startPoint x: 821, startPoint y: 414, endPoint x: 779, endPoint y: 415, distance: 42.0
click at [779, 415] on div "Unedited Dreame Z30 Ledningsfri Støvsuger 4099.00 kr Price kr 4099 Compare at p…" at bounding box center [913, 388] width 282 height 86
type input "3299"
click at [795, 392] on span "Price" at bounding box center [789, 394] width 20 height 10
click at [798, 403] on input "3299" at bounding box center [853, 413] width 110 height 21
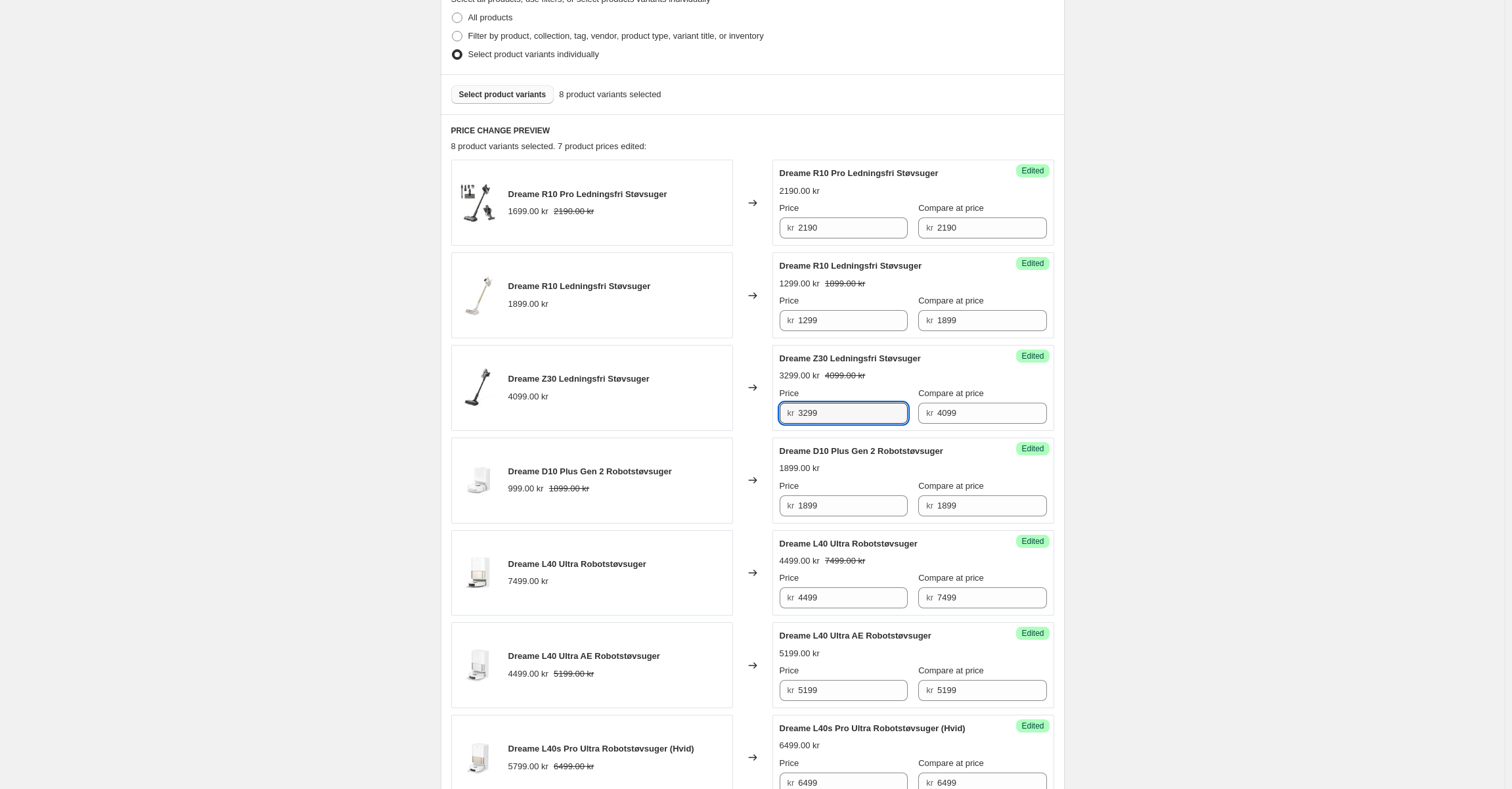
click at [514, 93] on span "Select product variants" at bounding box center [503, 95] width 88 height 10
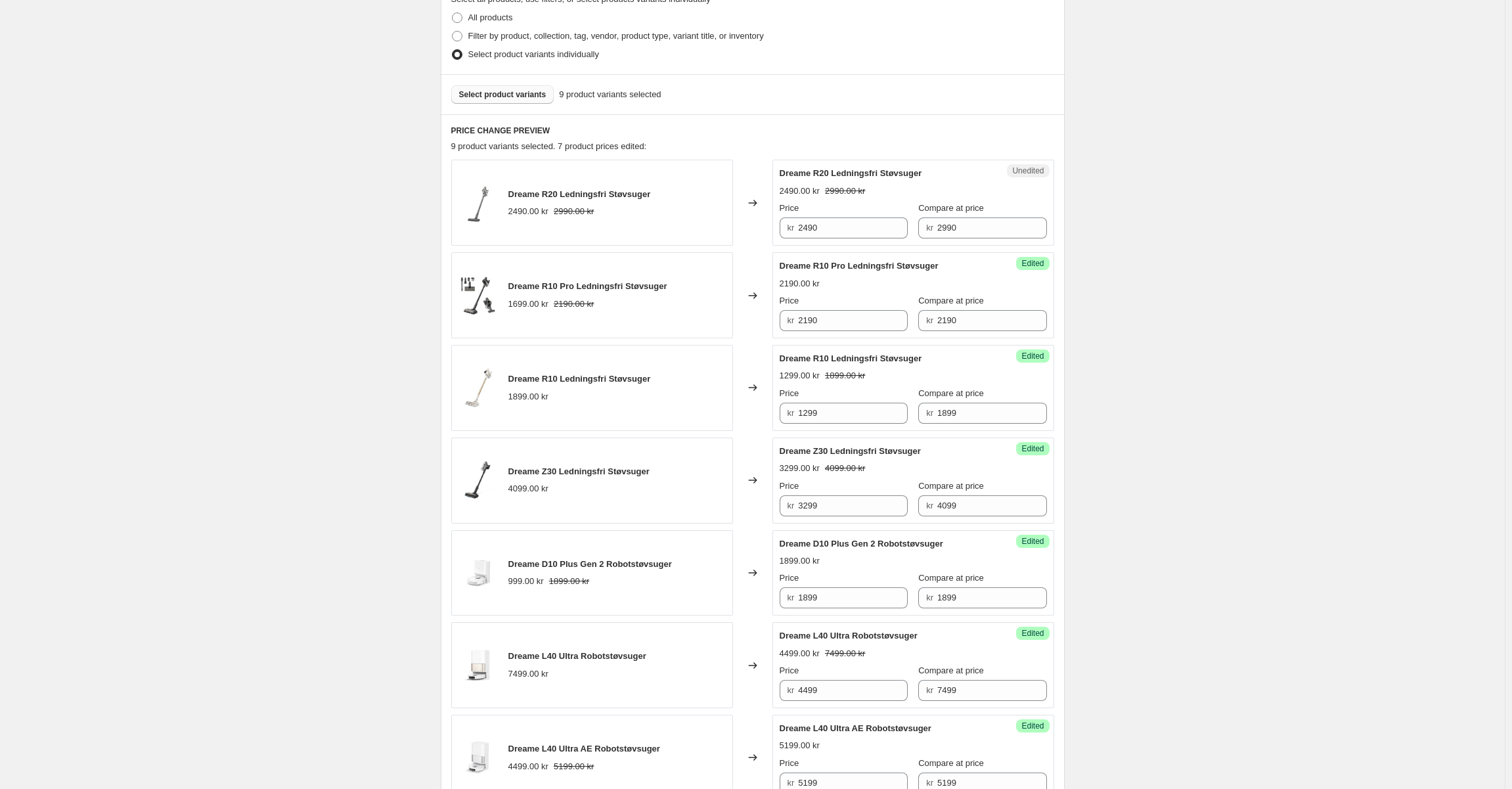
click at [361, 204] on div "Create new price change job. This page is ready Create new price change job Dra…" at bounding box center [752, 565] width 1504 height 1776
click at [520, 89] on button "Select product variants" at bounding box center [503, 95] width 103 height 19
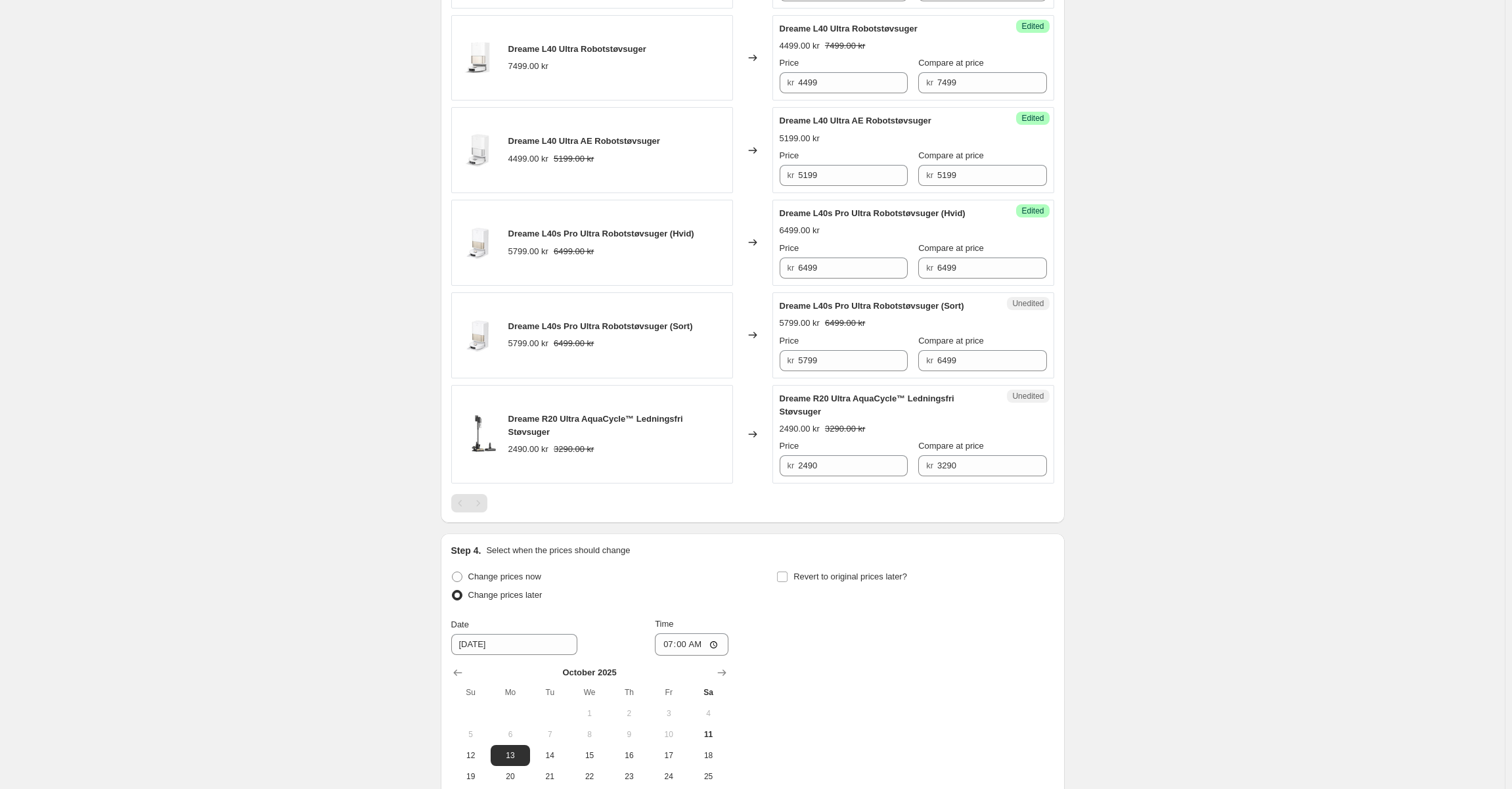
scroll to position [848, 0]
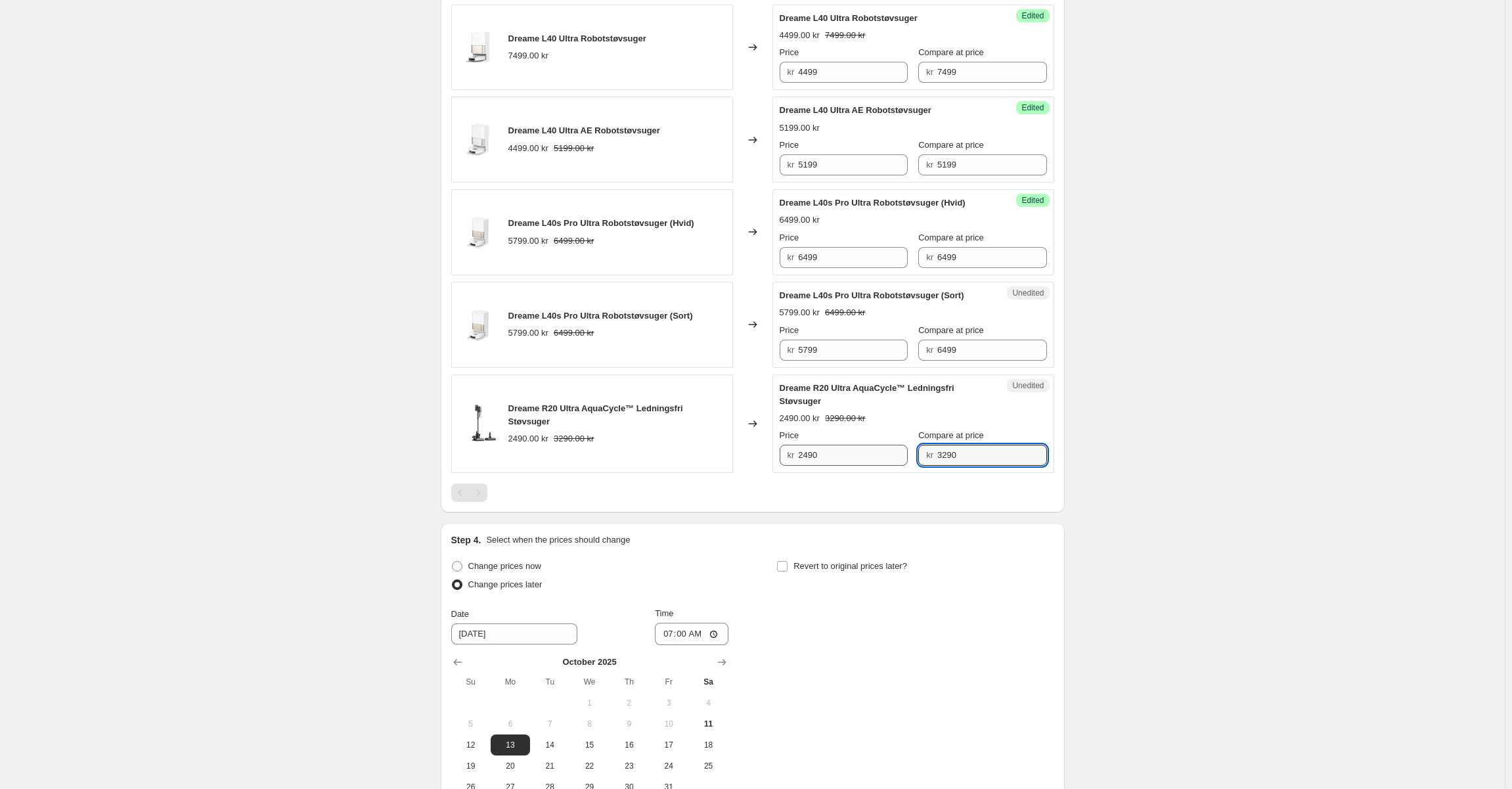
drag, startPoint x: 977, startPoint y: 459, endPoint x: 830, endPoint y: 459, distance: 147.0
click at [833, 458] on div "Price kr 2490 Compare at price kr 3290" at bounding box center [913, 446] width 267 height 37
click at [855, 454] on input "2490" at bounding box center [853, 455] width 110 height 21
paste input "32"
type input "3290"
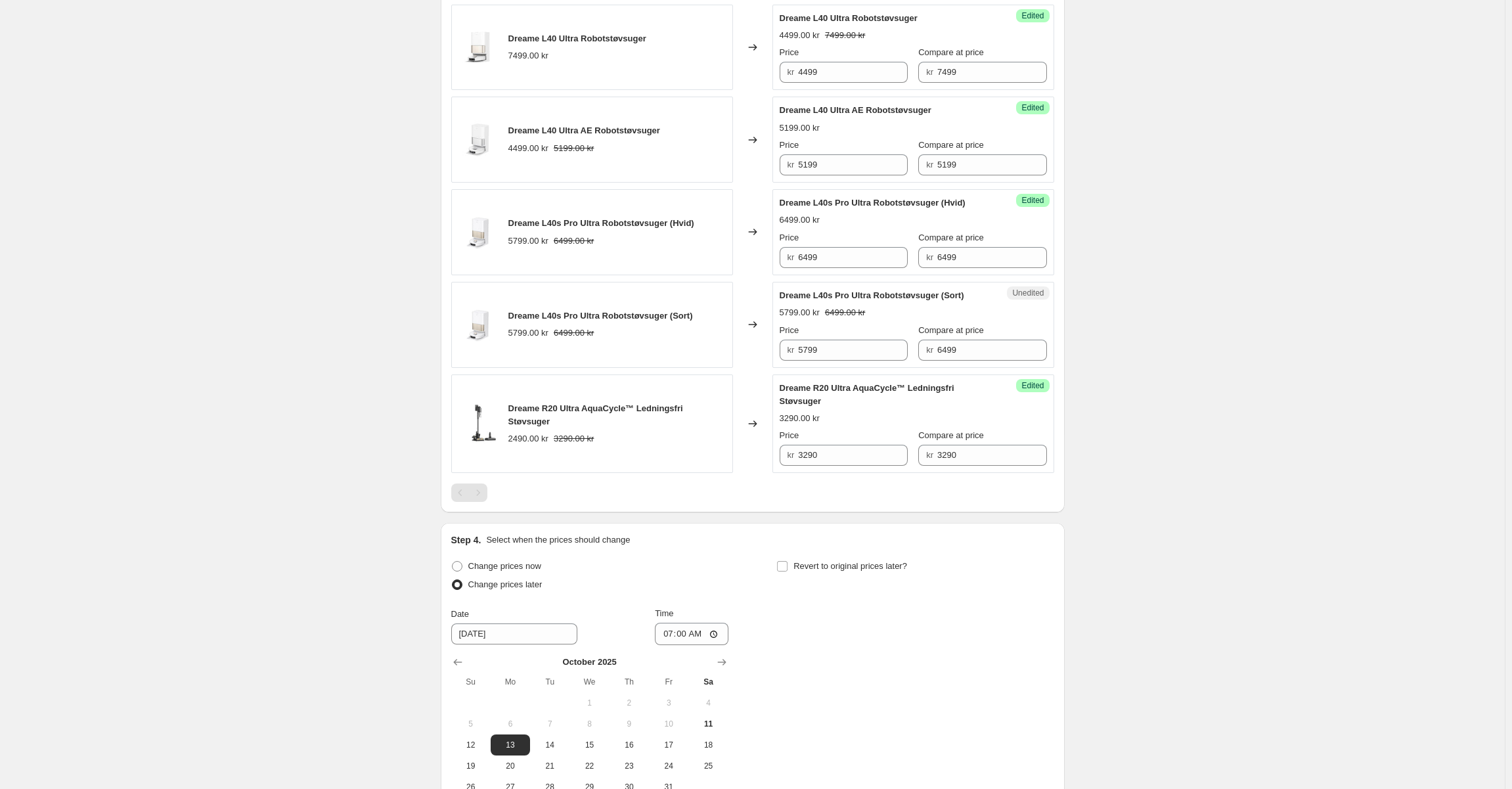
click at [951, 410] on div "Dreame R20 Ultra AquaCycle™ Ledningsfri Støvsuger 3290.00 kr Price kr 3290 Comp…" at bounding box center [913, 423] width 267 height 84
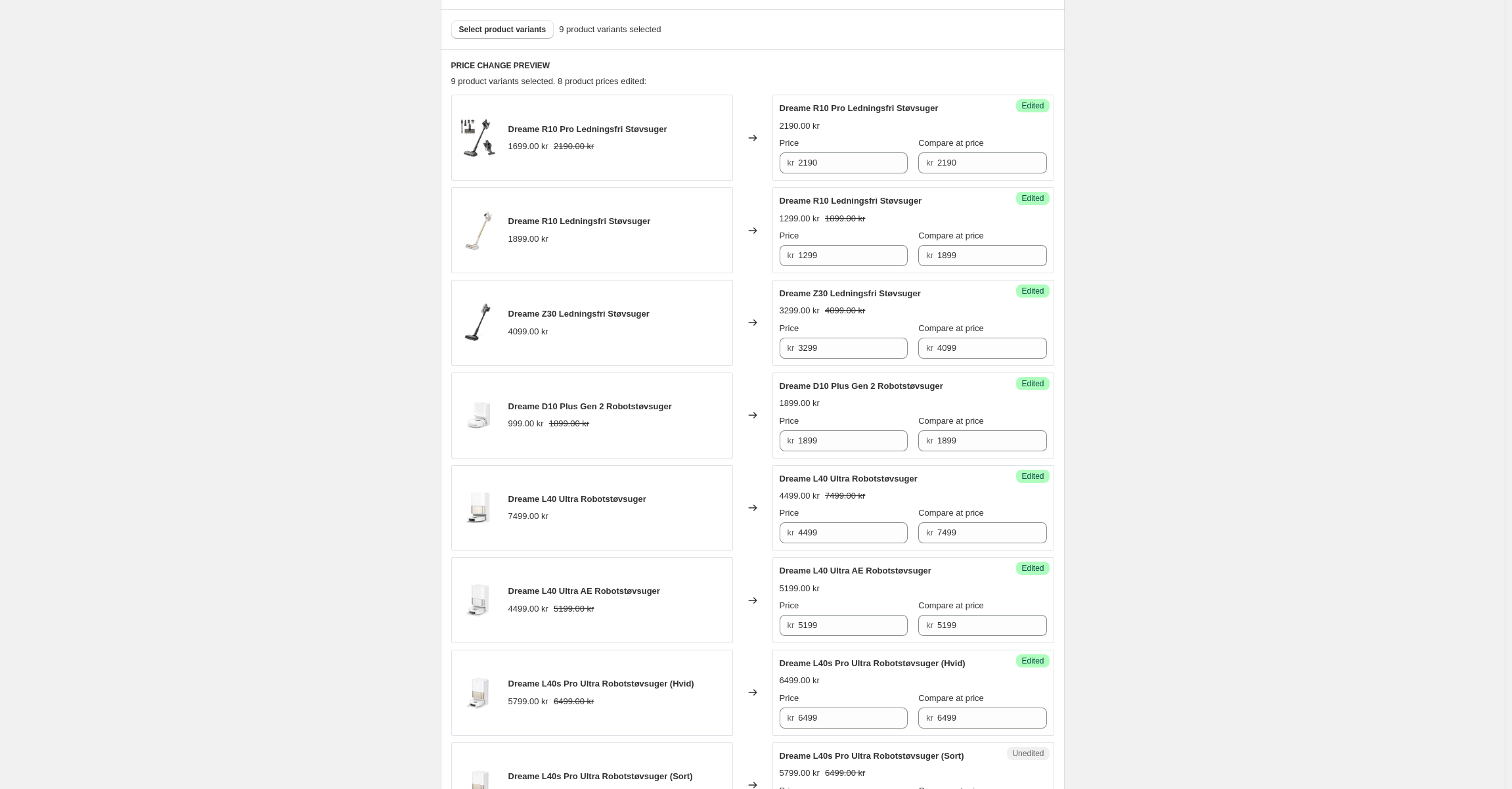
scroll to position [256, 0]
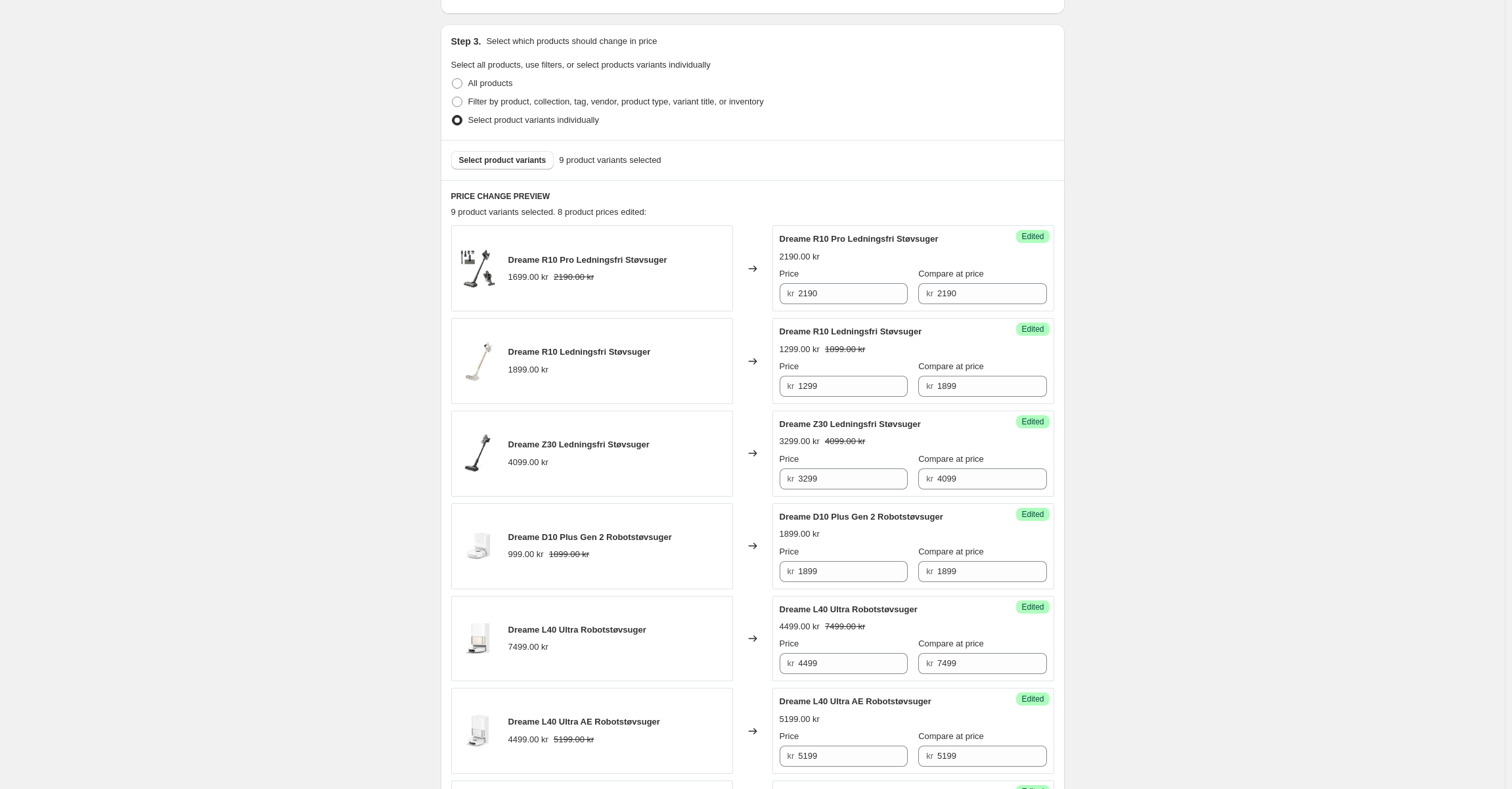
click at [491, 170] on div "Select product variants 9 product variants selected" at bounding box center [752, 159] width 624 height 40
click at [497, 158] on span "Select product variants" at bounding box center [503, 160] width 88 height 10
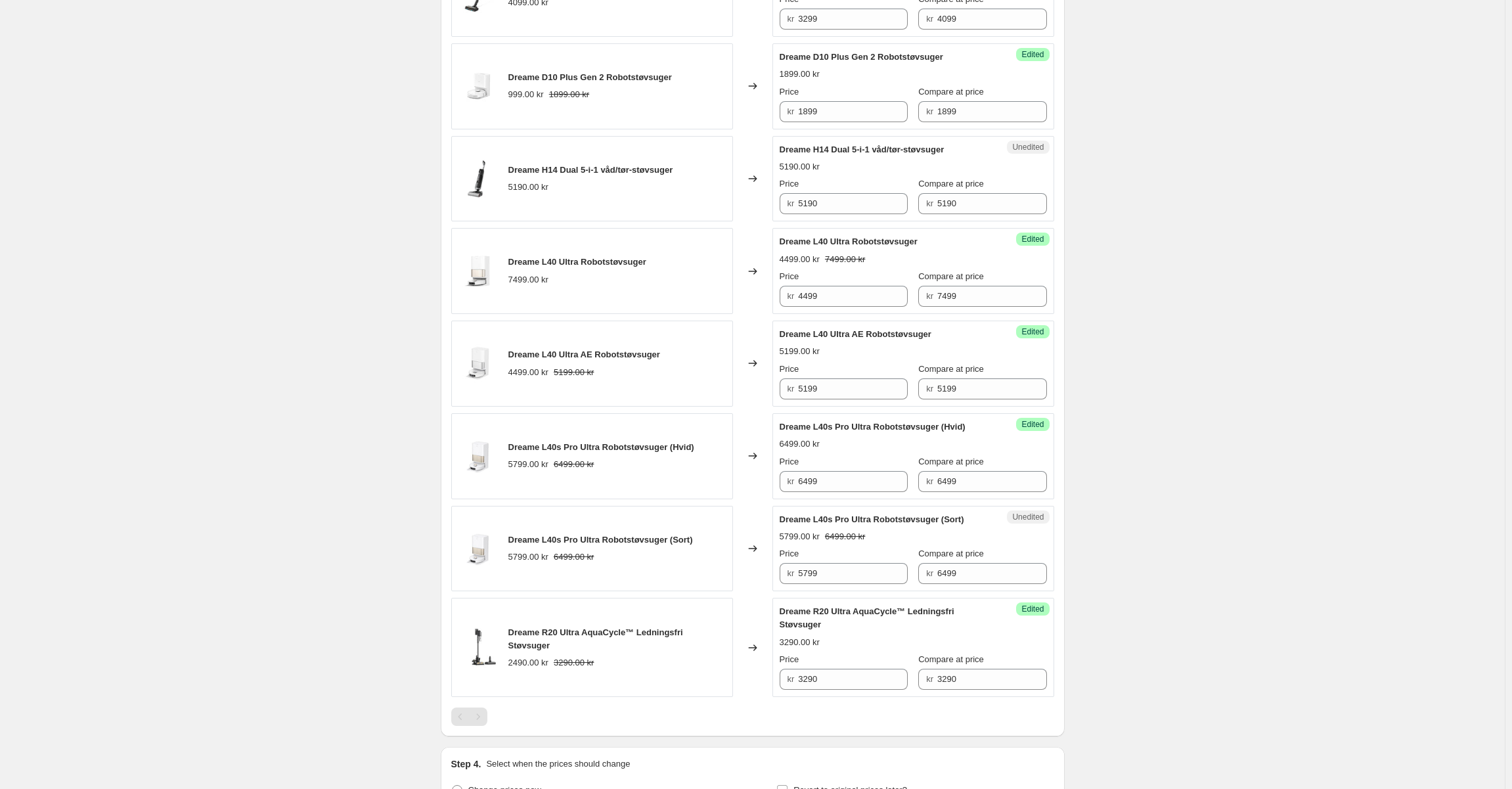
scroll to position [651, 0]
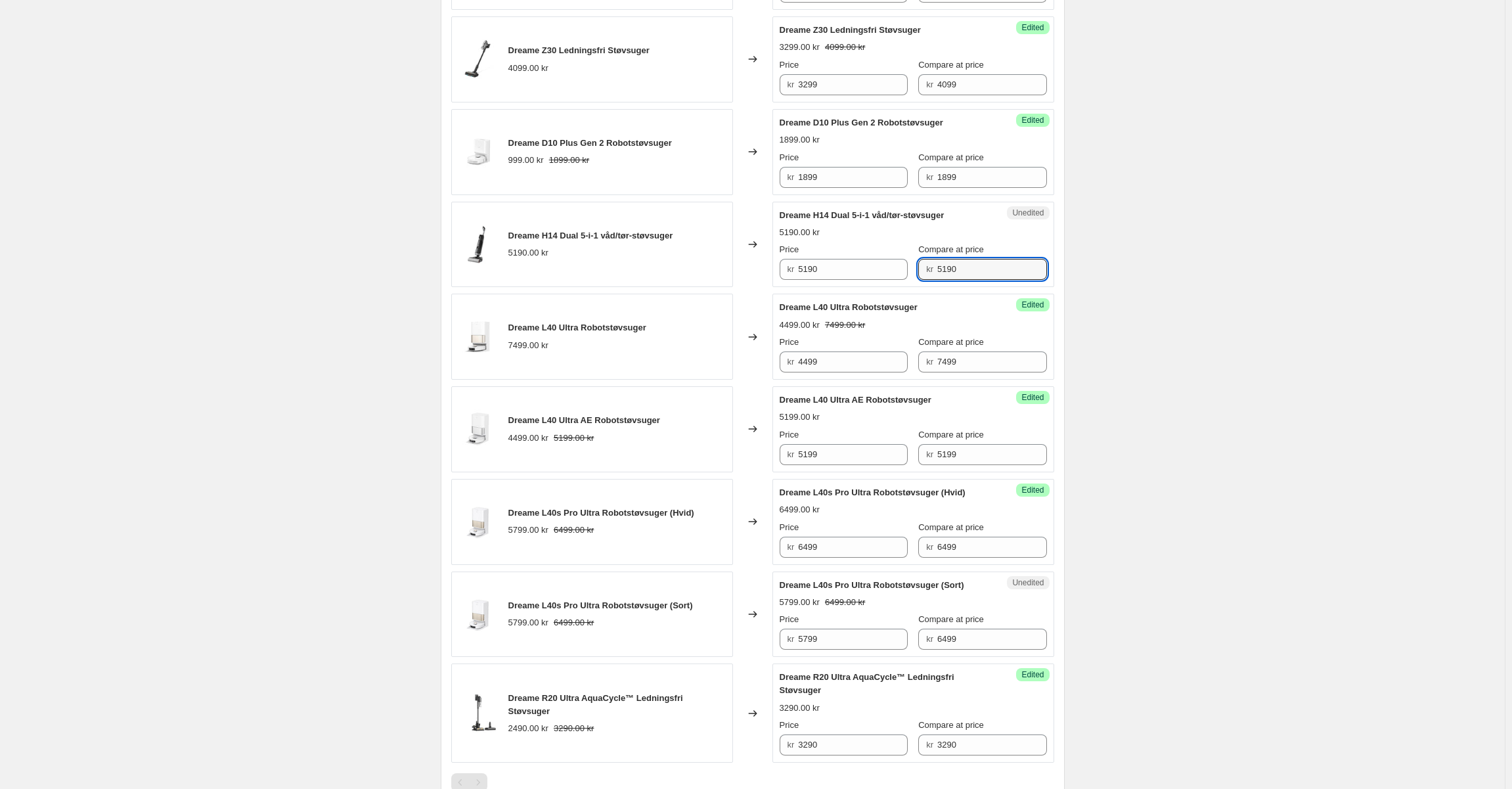
drag, startPoint x: 959, startPoint y: 276, endPoint x: 763, endPoint y: 273, distance: 196.0
click at [761, 273] on div "Dreame H14 Dual 5-i-1 våd/tør-støvsuger 5190.00 kr Changed to Unedited Dreame H…" at bounding box center [753, 245] width 603 height 86
drag, startPoint x: 796, startPoint y: 268, endPoint x: 762, endPoint y: 267, distance: 34.0
click at [762, 267] on div "Dreame H14 Dual 5-i-1 våd/tør-støvsuger 5190.00 kr Changed to Unedited Dreame H…" at bounding box center [753, 245] width 603 height 86
type input "4890"
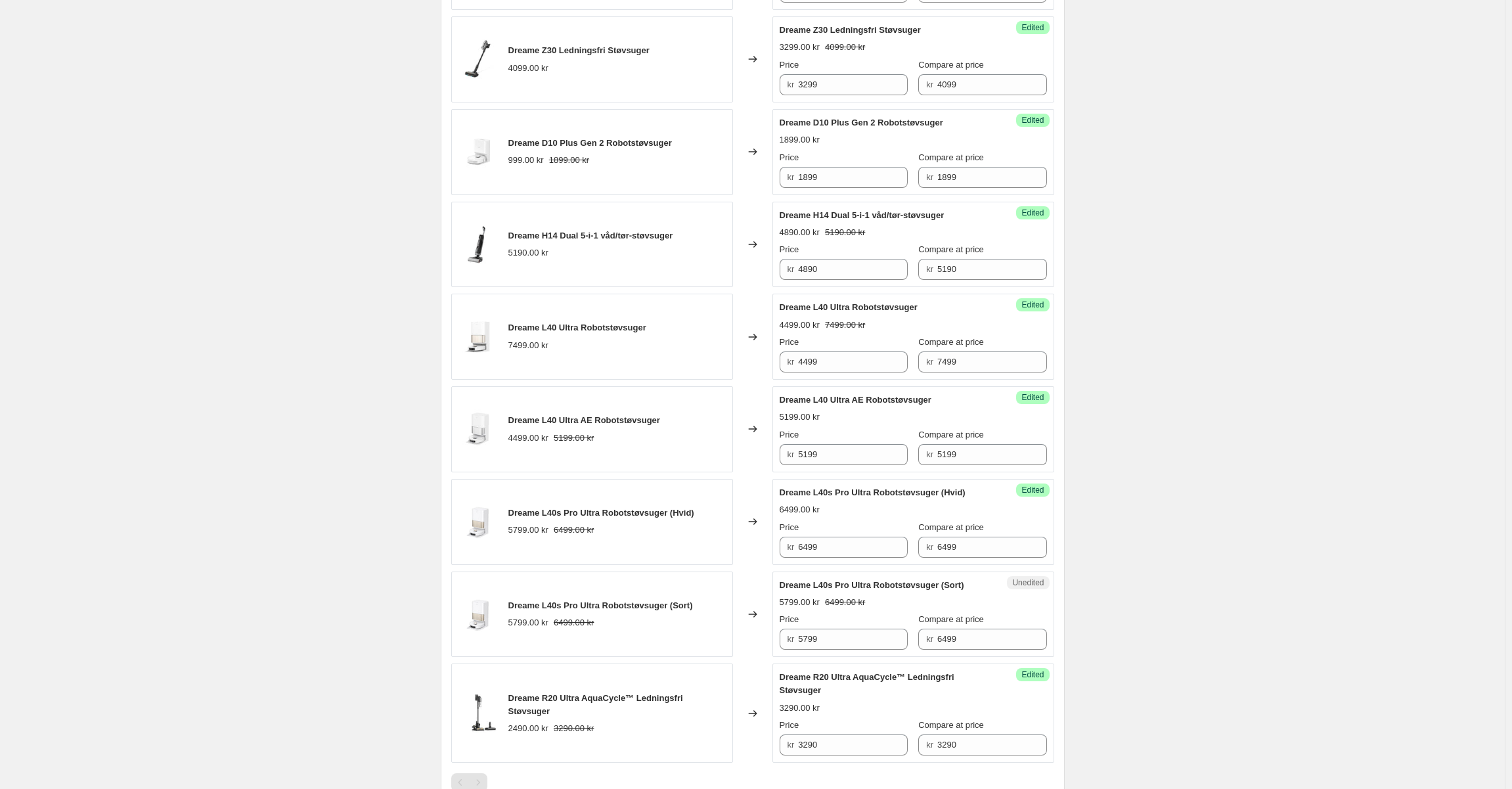
click at [1150, 260] on div "Create new price change job. This page is ready Create new price change job Dra…" at bounding box center [752, 290] width 1504 height 1881
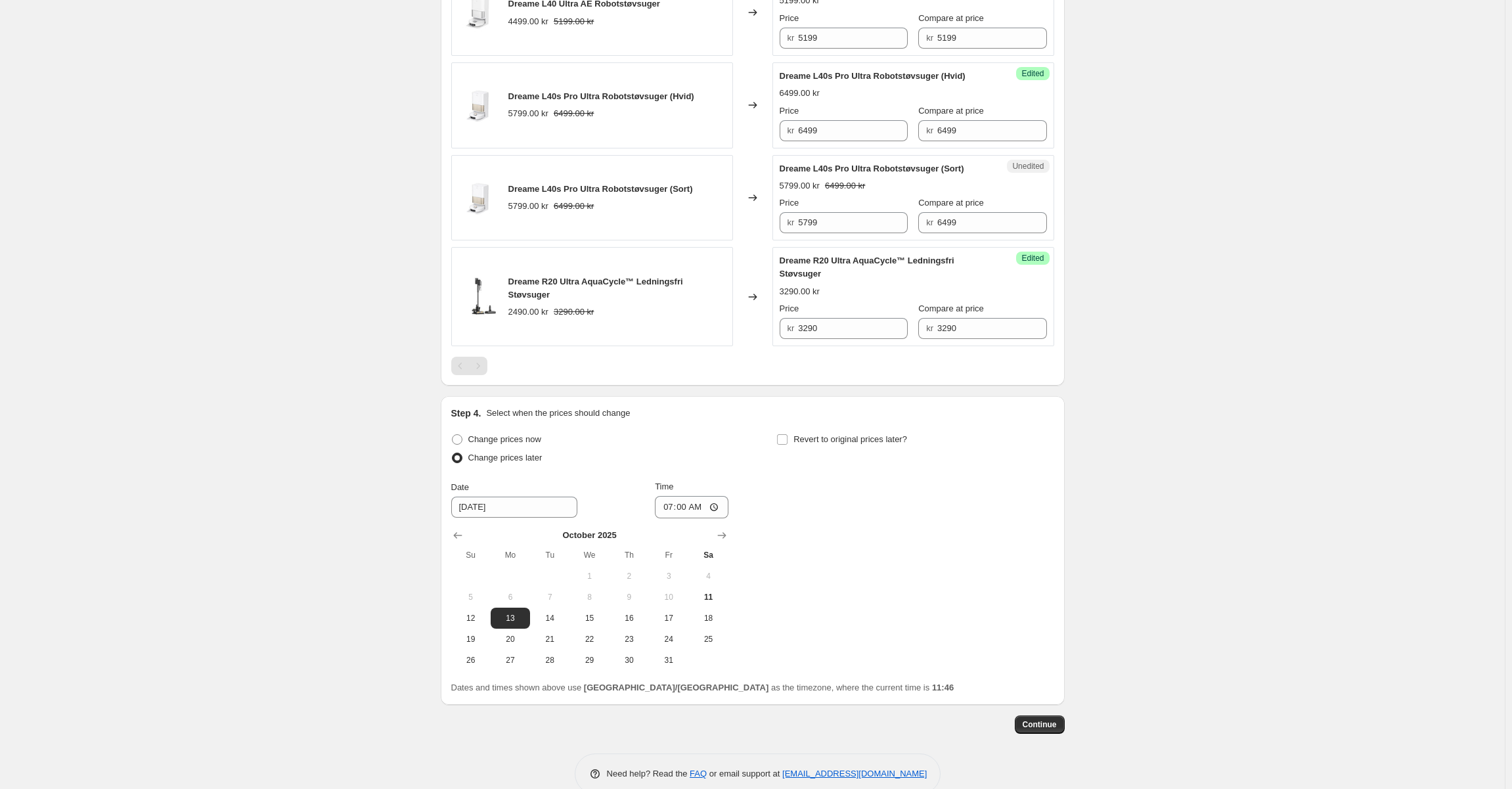
scroll to position [1092, 0]
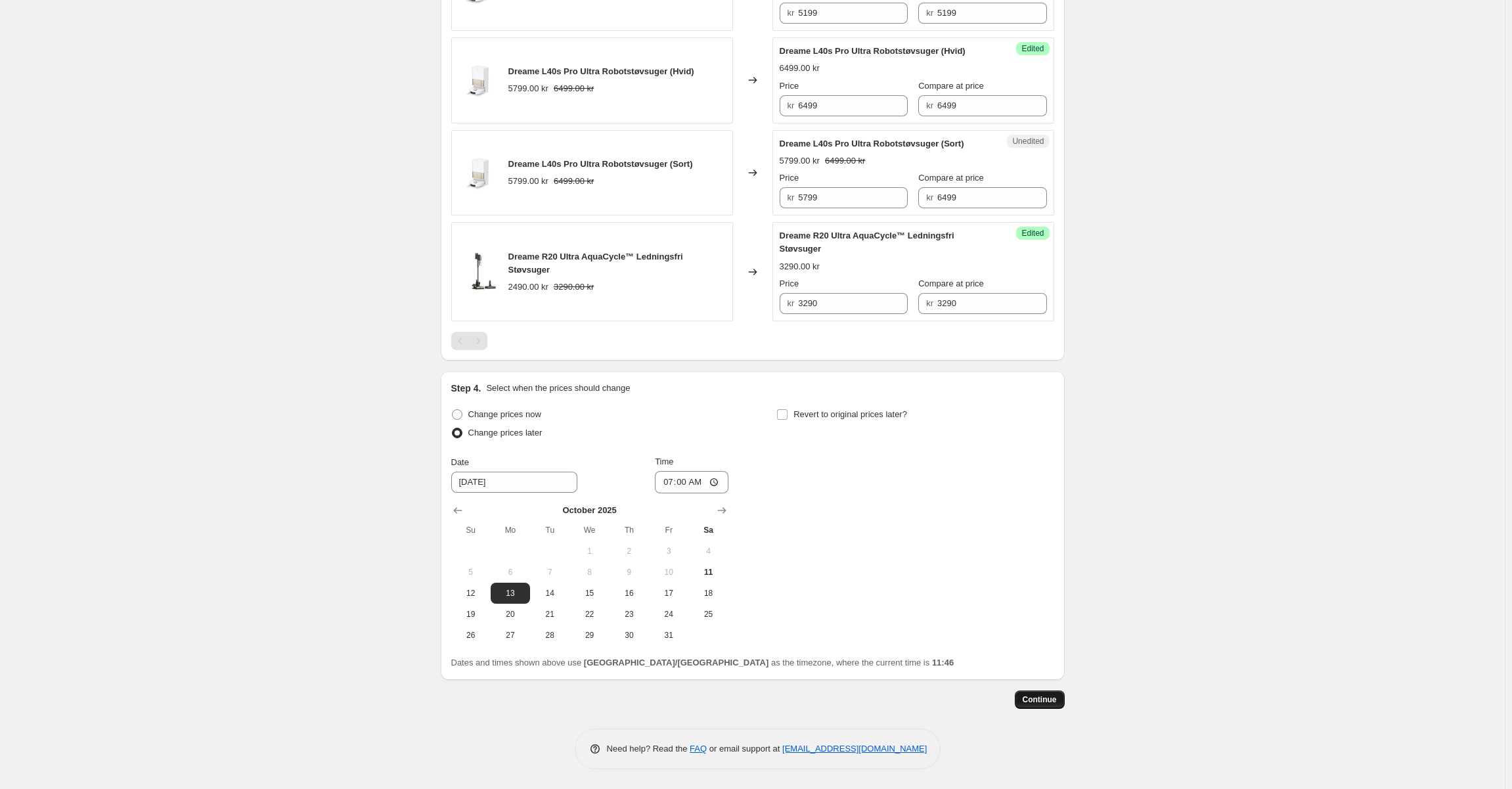
click at [1056, 704] on span "Continue" at bounding box center [1039, 700] width 34 height 10
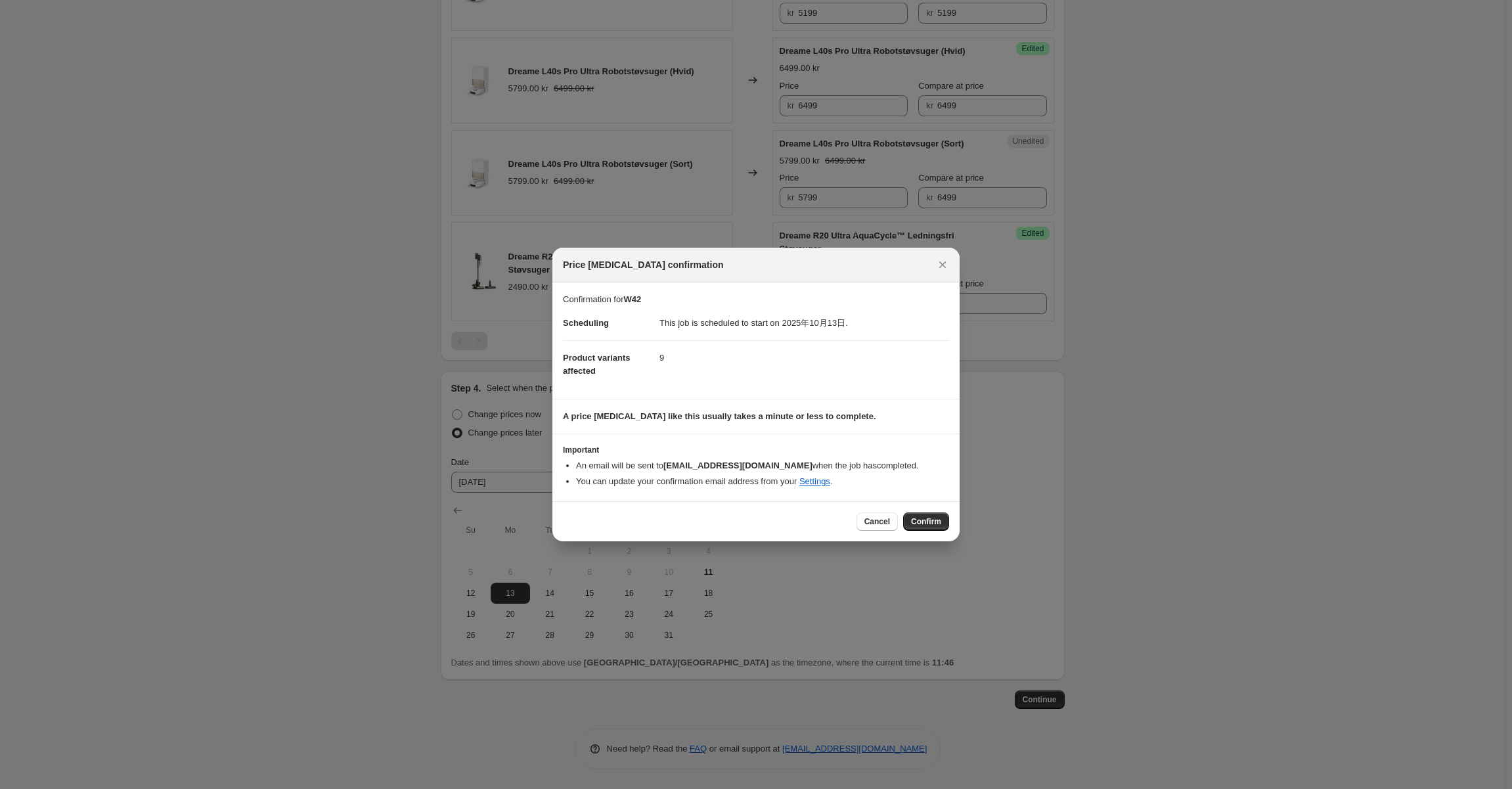
click at [936, 535] on div "Cancel Confirm" at bounding box center [756, 521] width 407 height 40
click at [936, 533] on div "Cancel Confirm" at bounding box center [756, 521] width 407 height 40
click at [935, 521] on span "Confirm" at bounding box center [925, 521] width 30 height 10
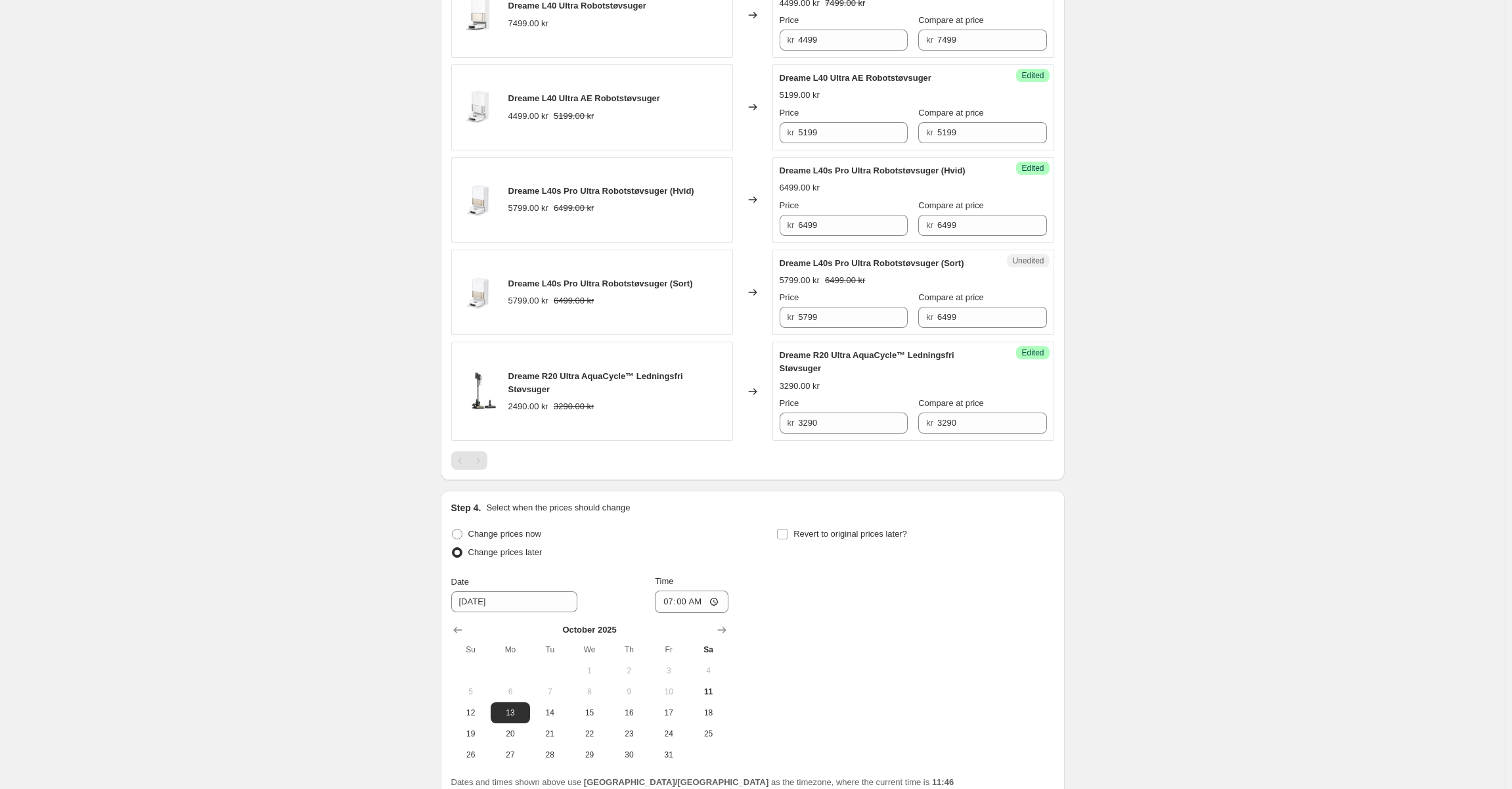
scroll to position [1172, 0]
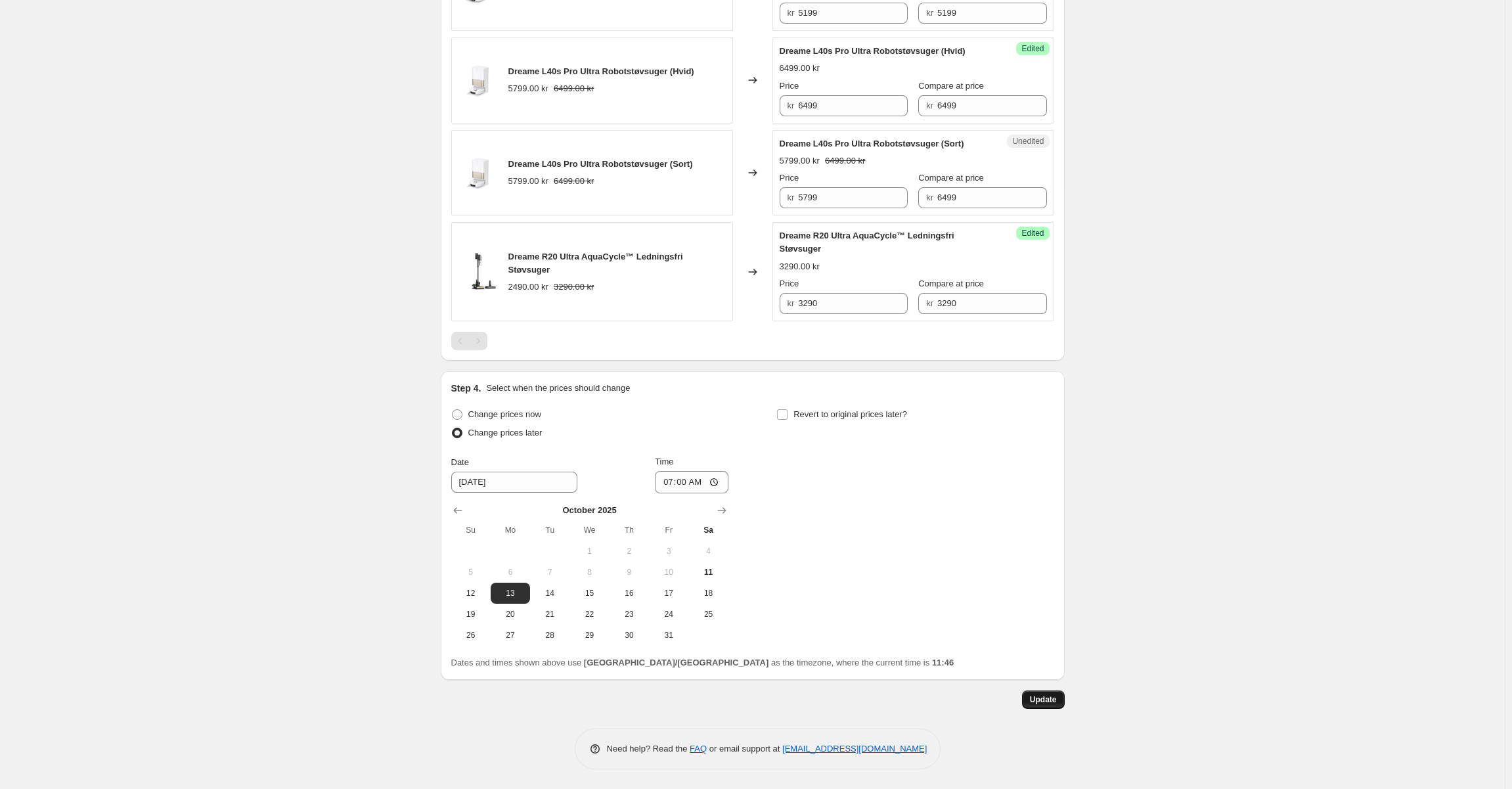
click at [1064, 704] on button "Update" at bounding box center [1043, 700] width 43 height 19
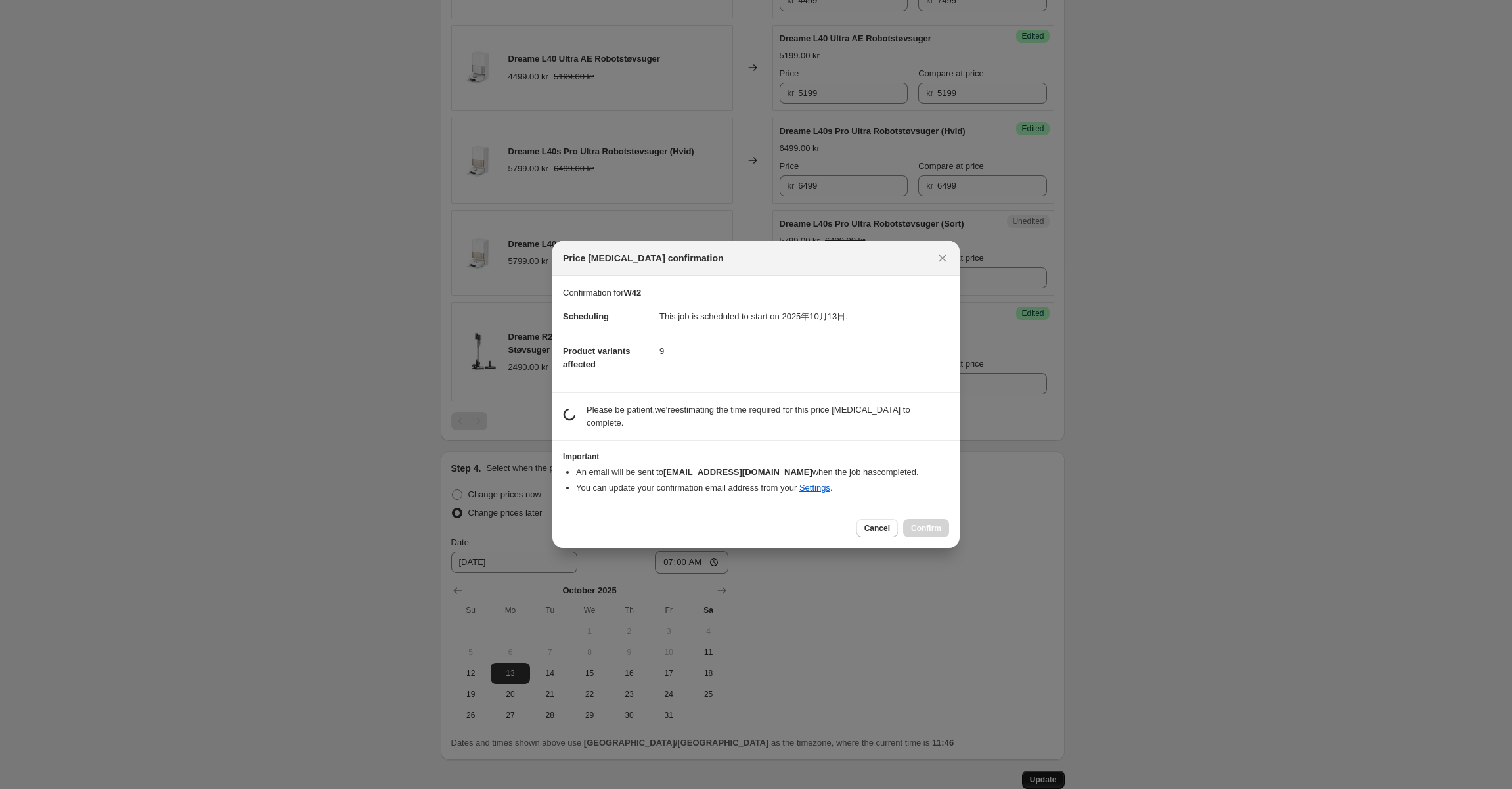
scroll to position [0, 0]
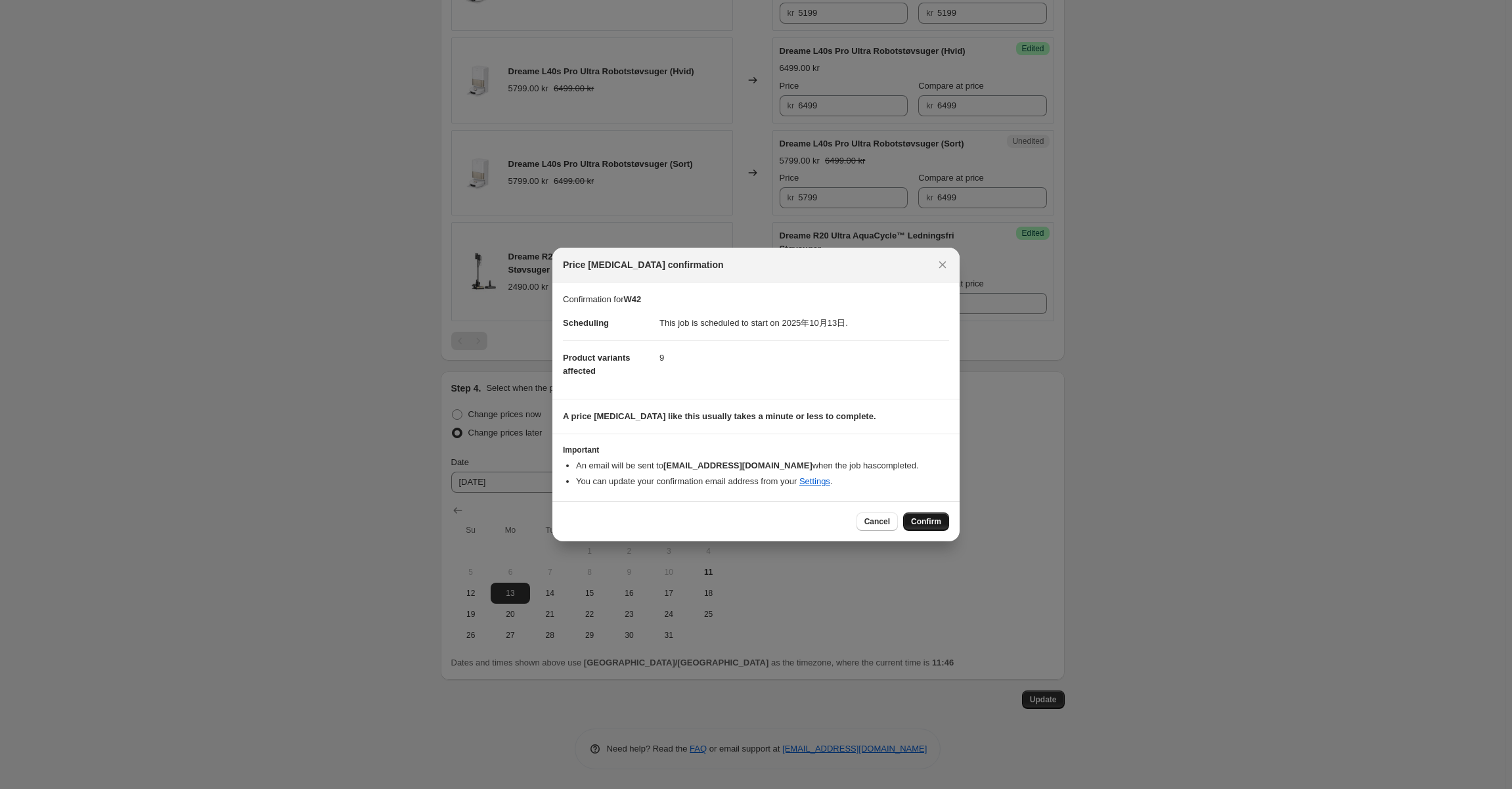
click at [944, 526] on button "Confirm" at bounding box center [926, 521] width 46 height 19
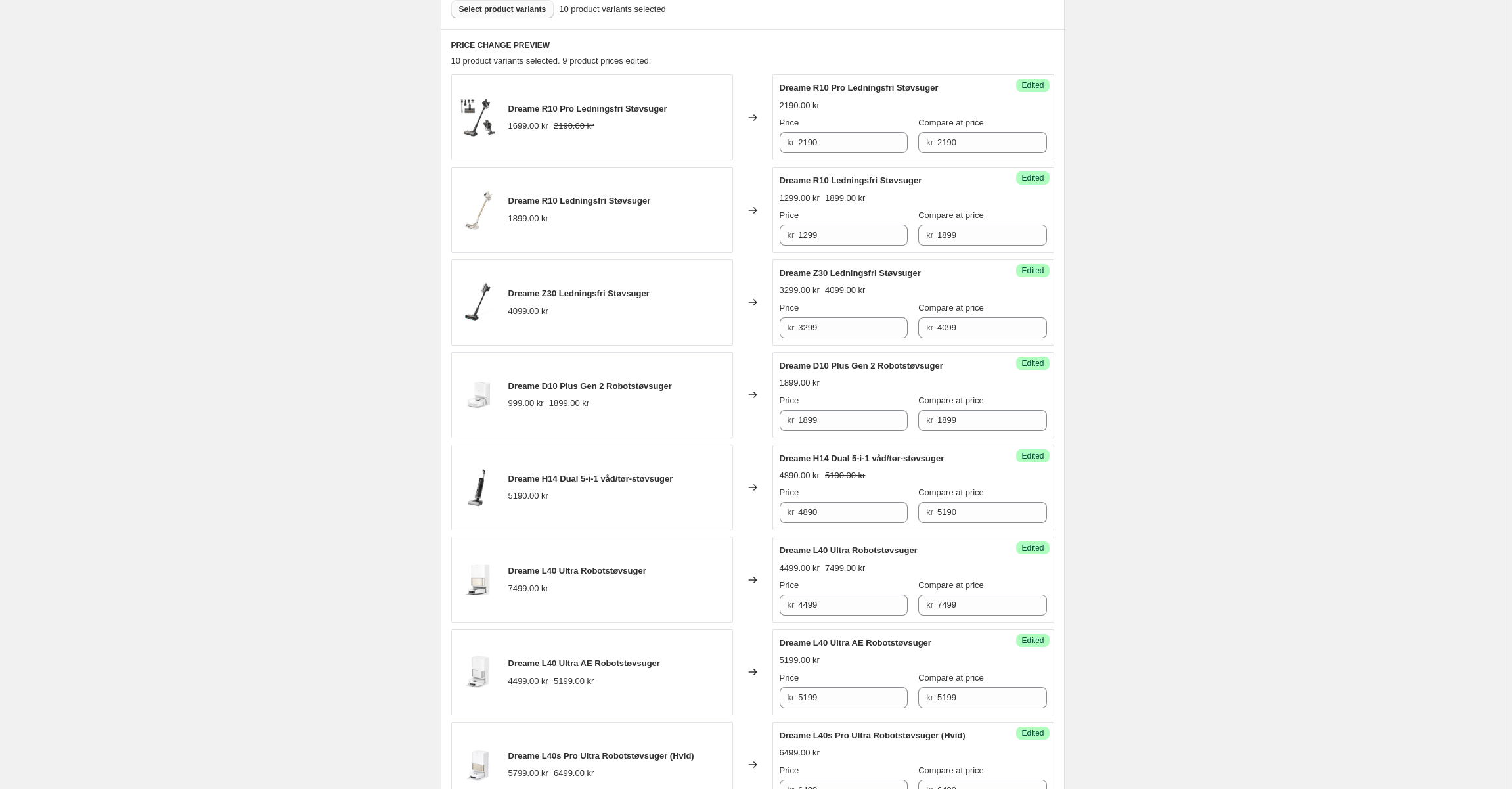
scroll to position [450, 0]
